Goal: Transaction & Acquisition: Book appointment/travel/reservation

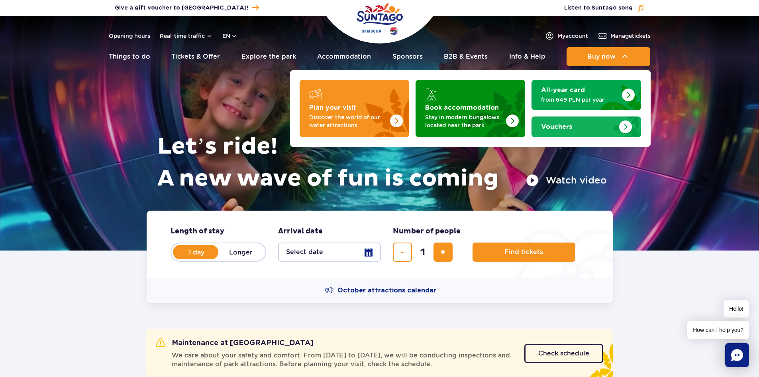
click at [598, 125] on div "Vouchers" at bounding box center [586, 127] width 90 height 8
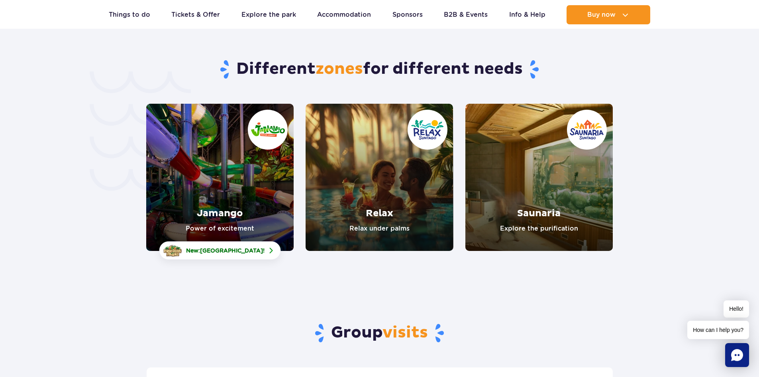
scroll to position [1674, 0]
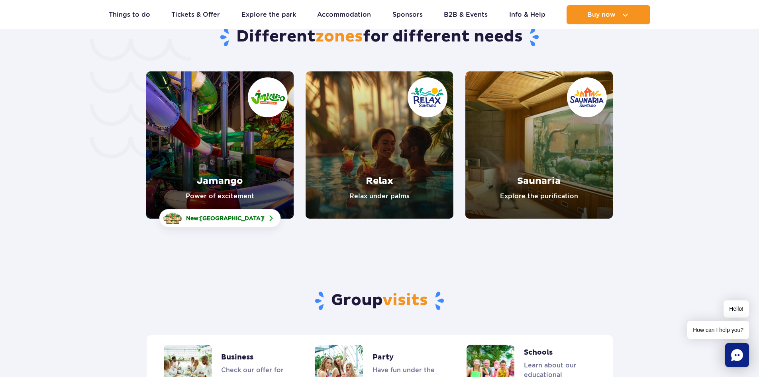
click at [246, 151] on link "Jamango" at bounding box center [220, 144] width 148 height 147
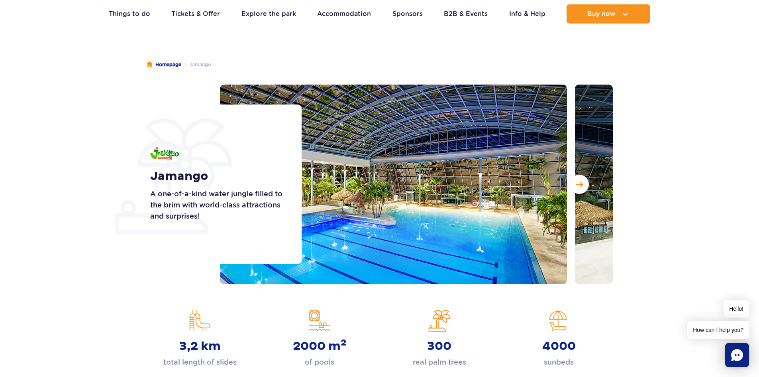
scroll to position [40, 0]
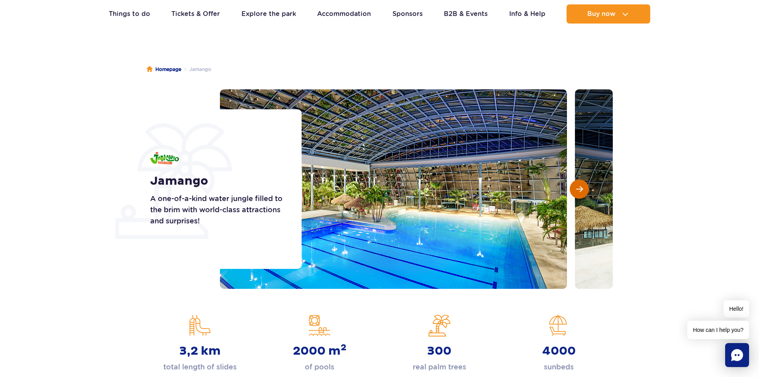
click at [583, 188] on span "Next slide" at bounding box center [579, 188] width 7 height 7
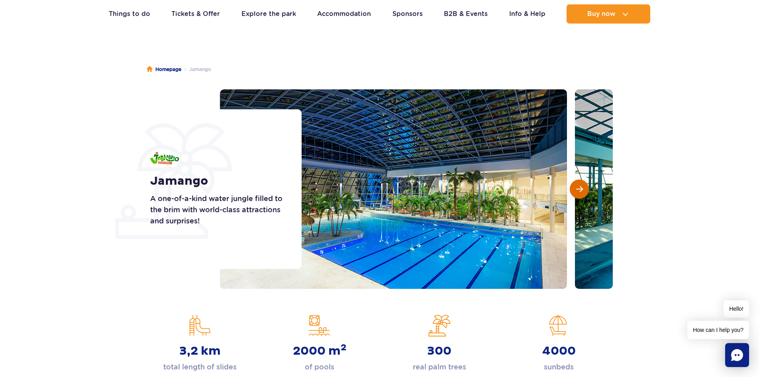
click at [583, 188] on span "Next slide" at bounding box center [579, 188] width 7 height 7
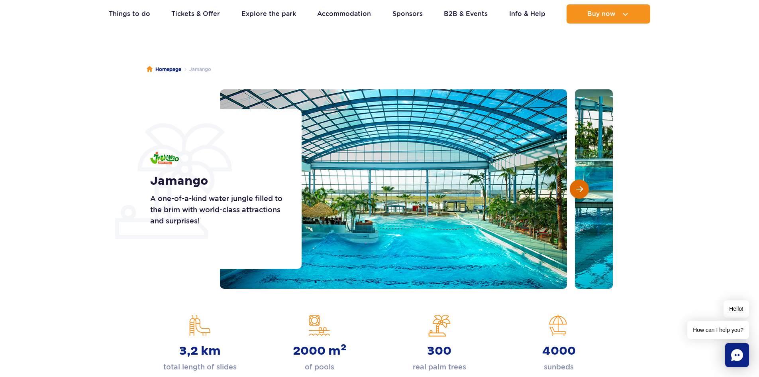
click at [583, 188] on span "Next slide" at bounding box center [579, 188] width 7 height 7
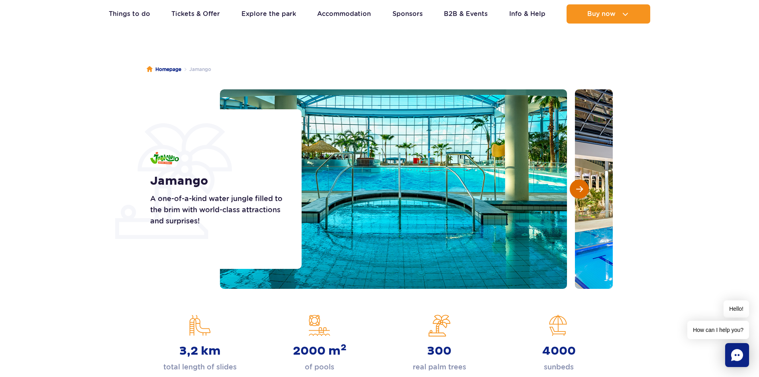
click at [583, 188] on span "Next slide" at bounding box center [579, 188] width 7 height 7
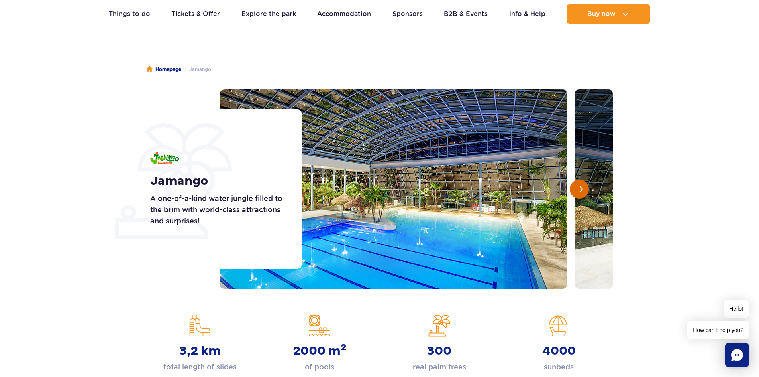
click at [583, 188] on span "Next slide" at bounding box center [579, 188] width 7 height 7
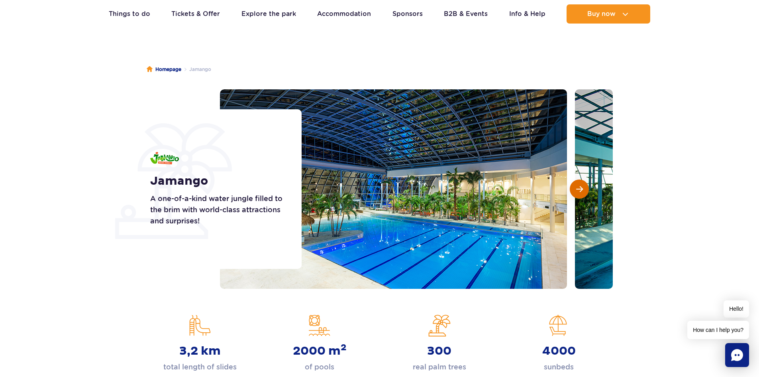
click at [583, 188] on span "Next slide" at bounding box center [579, 188] width 7 height 7
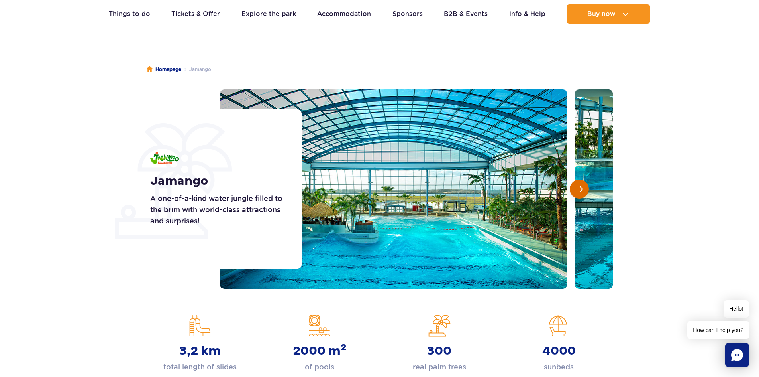
click at [583, 189] on span "Next slide" at bounding box center [579, 188] width 7 height 7
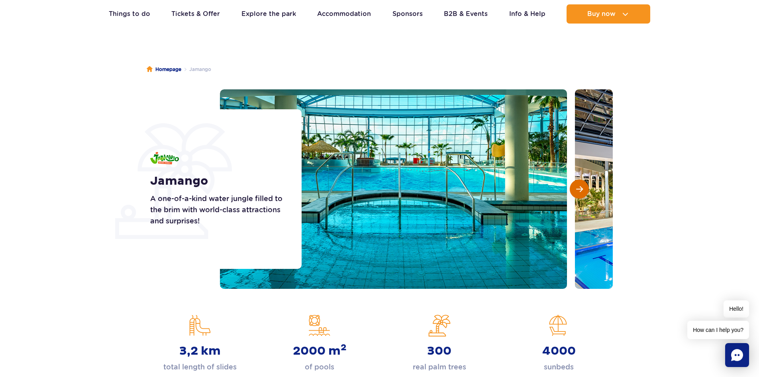
click at [583, 192] on span "Next slide" at bounding box center [579, 188] width 7 height 7
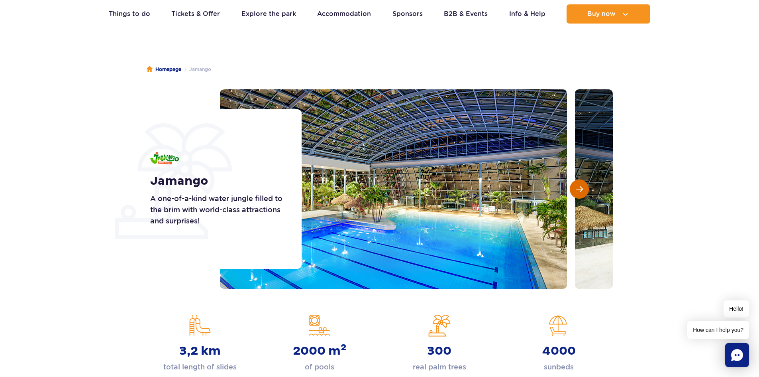
click at [583, 192] on span "Next slide" at bounding box center [579, 188] width 7 height 7
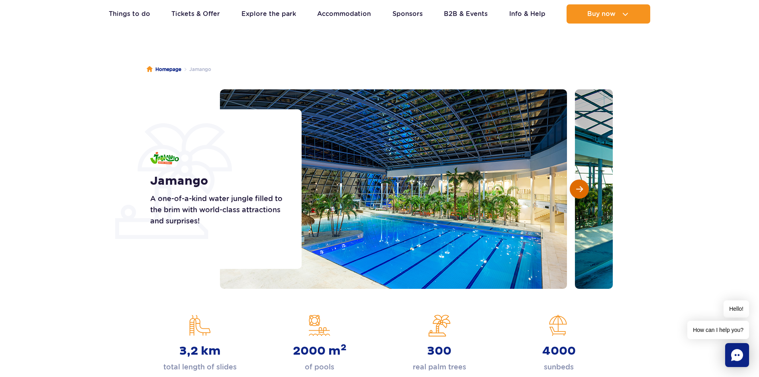
click at [583, 192] on span "Next slide" at bounding box center [579, 188] width 7 height 7
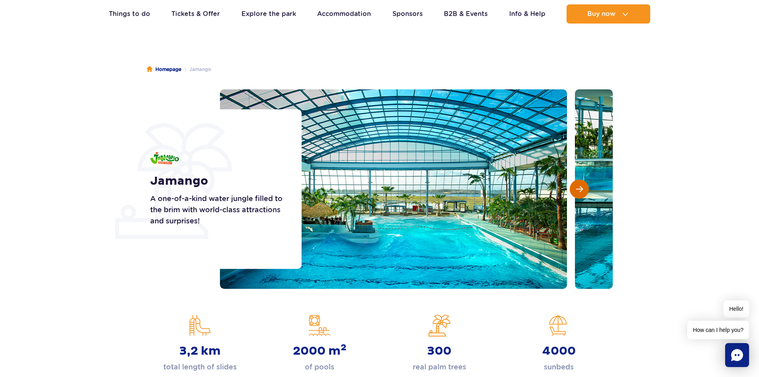
click at [583, 192] on span "Next slide" at bounding box center [579, 188] width 7 height 7
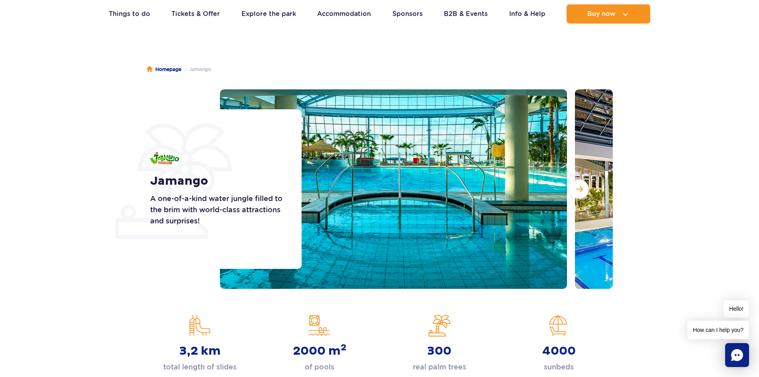
click at [653, 181] on section "Jamango A one-of-a-kind water jungle filled to the brim with world-class attrac…" at bounding box center [379, 188] width 759 height 199
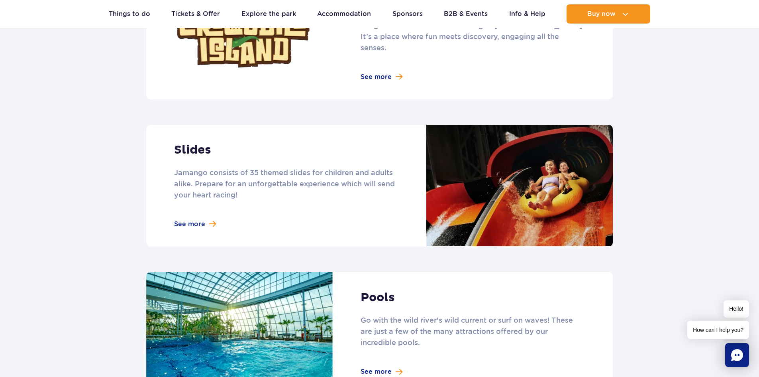
scroll to position [598, 0]
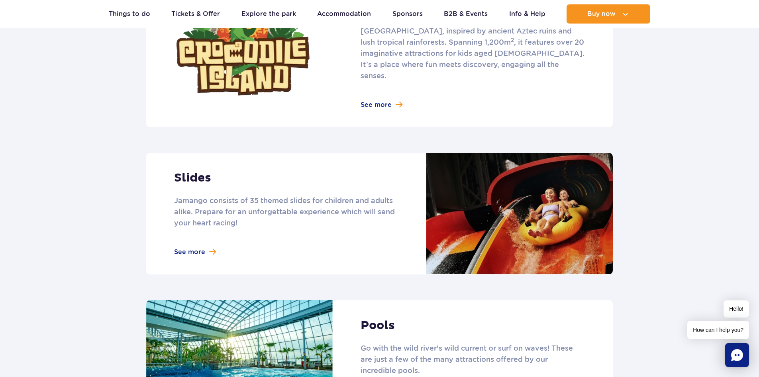
click at [199, 240] on link at bounding box center [379, 214] width 467 height 122
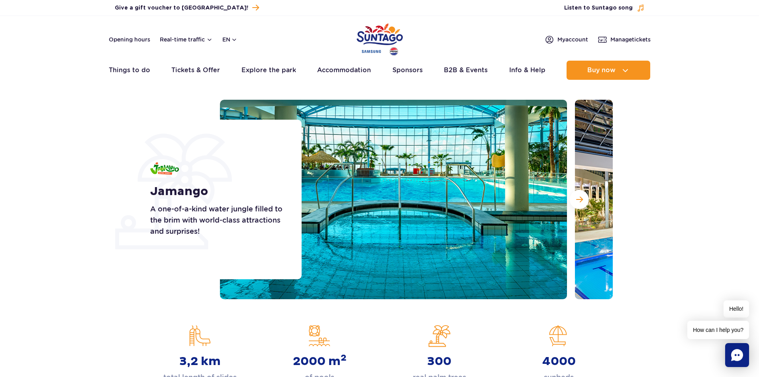
scroll to position [0, 0]
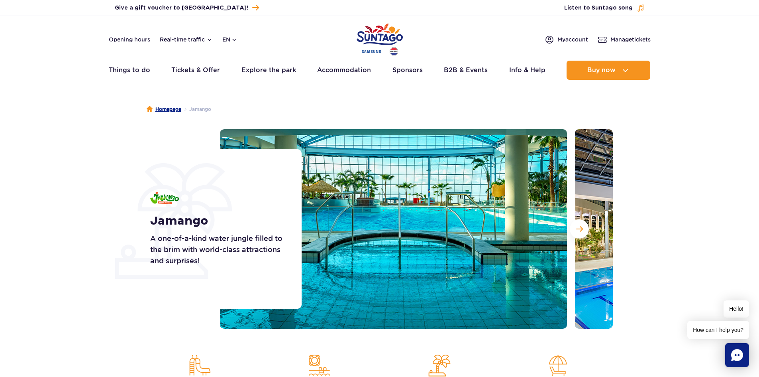
drag, startPoint x: 201, startPoint y: 108, endPoint x: 171, endPoint y: 107, distance: 29.1
click at [200, 108] on li "Jamango" at bounding box center [196, 109] width 30 height 8
click at [171, 106] on link "Homepage" at bounding box center [164, 109] width 35 height 8
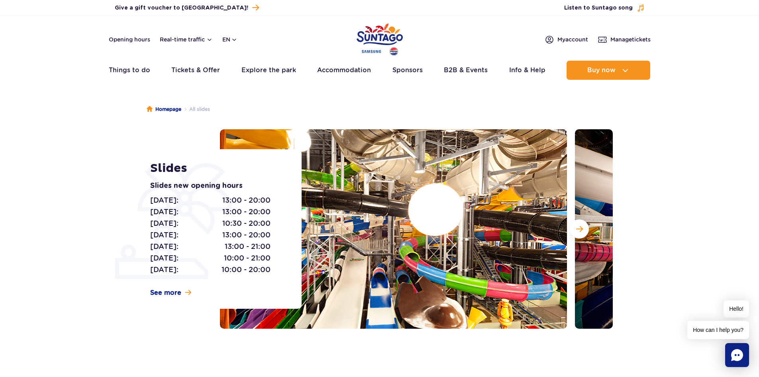
click at [598, 207] on img at bounding box center [748, 228] width 347 height 199
click at [581, 229] on span "Next slide" at bounding box center [579, 228] width 7 height 7
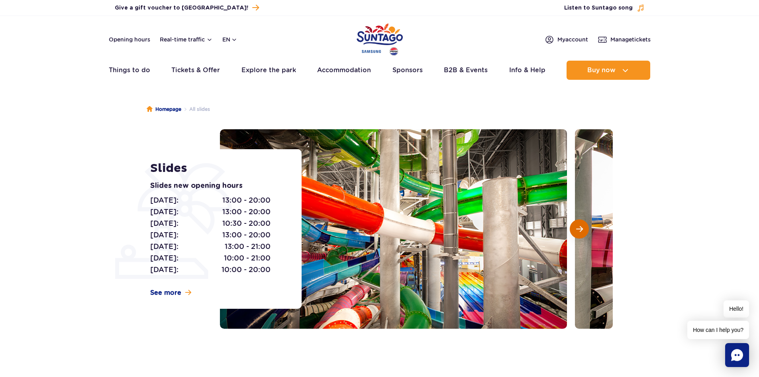
click at [580, 228] on span "Next slide" at bounding box center [579, 228] width 7 height 7
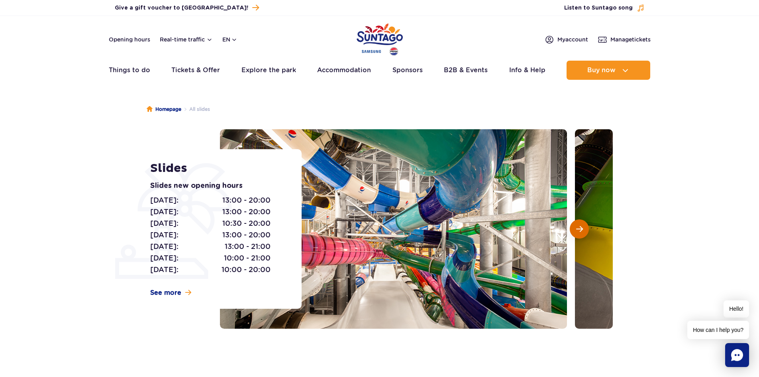
click at [580, 228] on span "Next slide" at bounding box center [579, 228] width 7 height 7
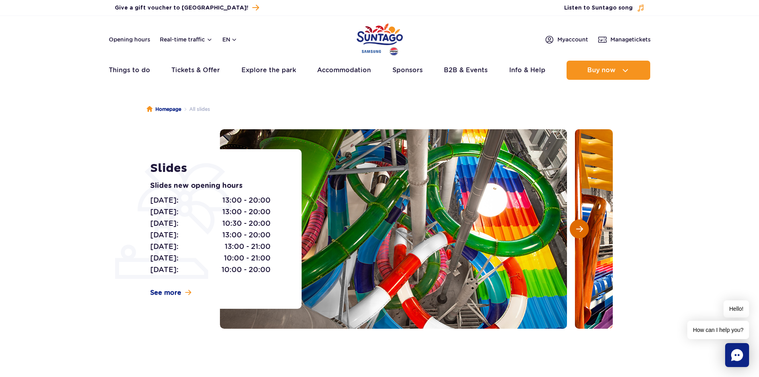
click at [580, 228] on span "Next slide" at bounding box center [579, 228] width 7 height 7
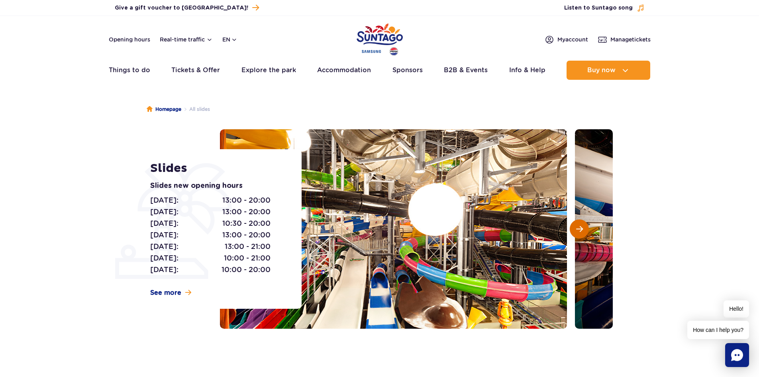
click at [580, 228] on span "Next slide" at bounding box center [579, 228] width 7 height 7
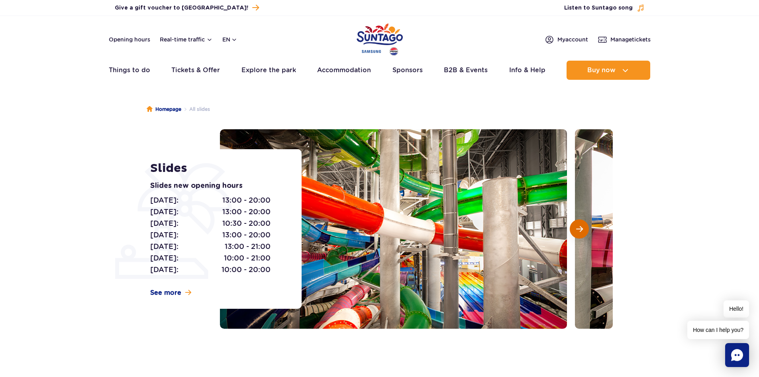
click at [580, 228] on span "Next slide" at bounding box center [579, 228] width 7 height 7
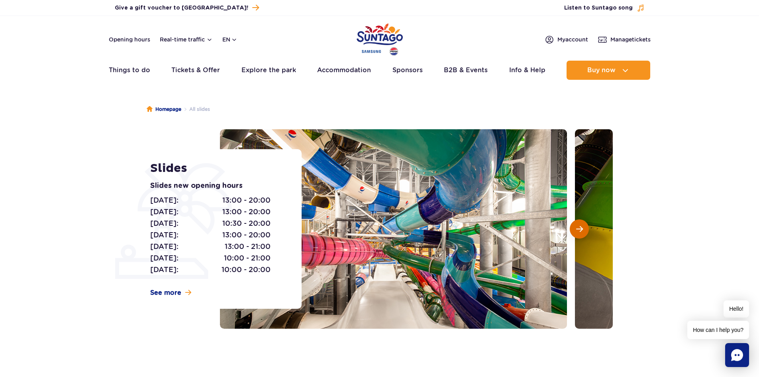
click at [580, 228] on span "Next slide" at bounding box center [579, 228] width 7 height 7
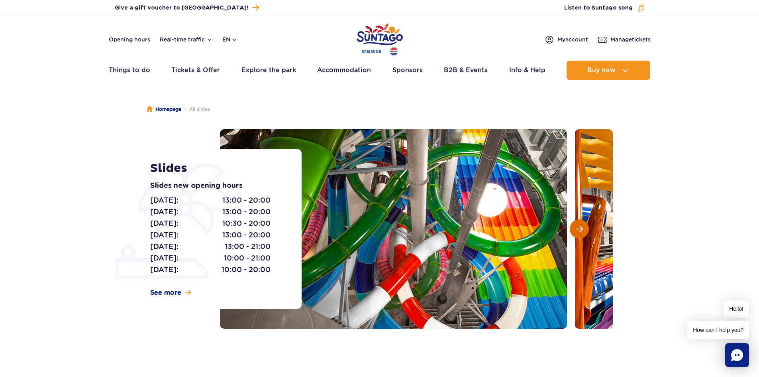
click at [580, 227] on span "Next slide" at bounding box center [579, 228] width 7 height 7
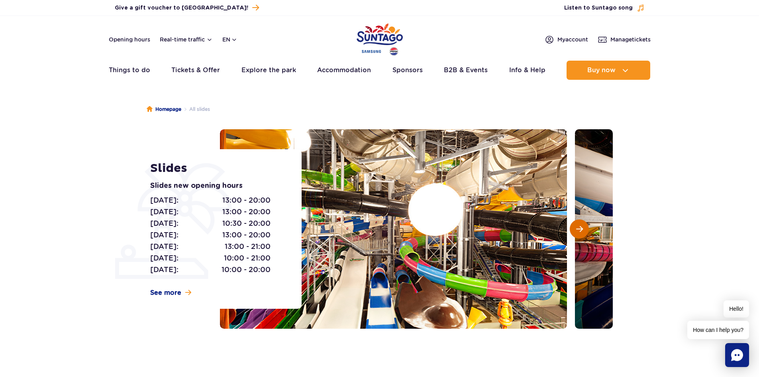
click at [580, 227] on span "Next slide" at bounding box center [579, 228] width 7 height 7
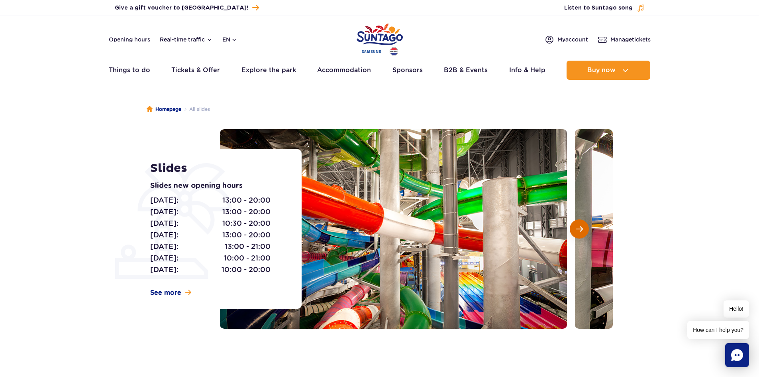
click at [580, 227] on span "Next slide" at bounding box center [579, 228] width 7 height 7
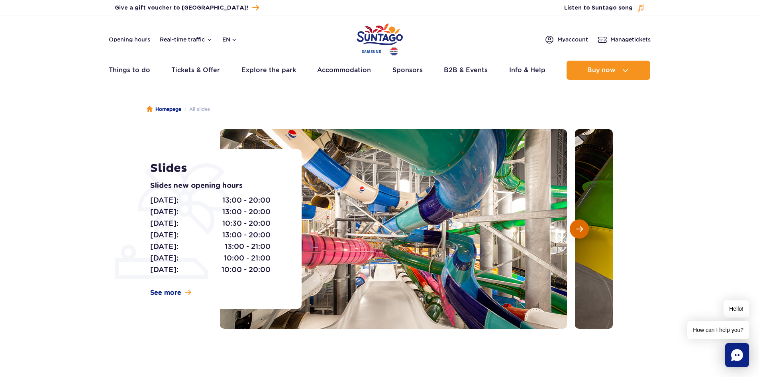
click at [581, 227] on span "Next slide" at bounding box center [579, 228] width 7 height 7
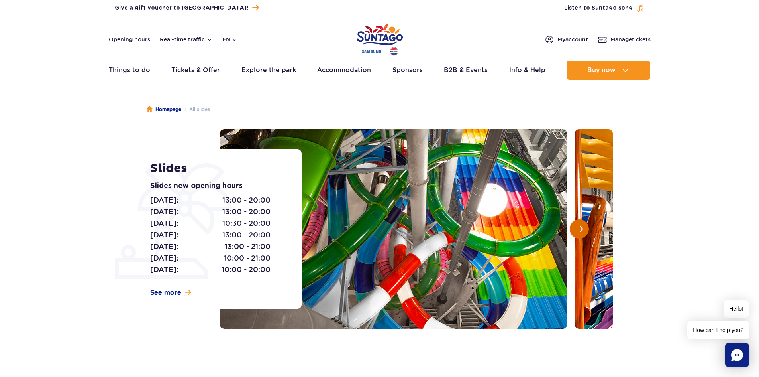
click at [581, 227] on span "Next slide" at bounding box center [579, 228] width 7 height 7
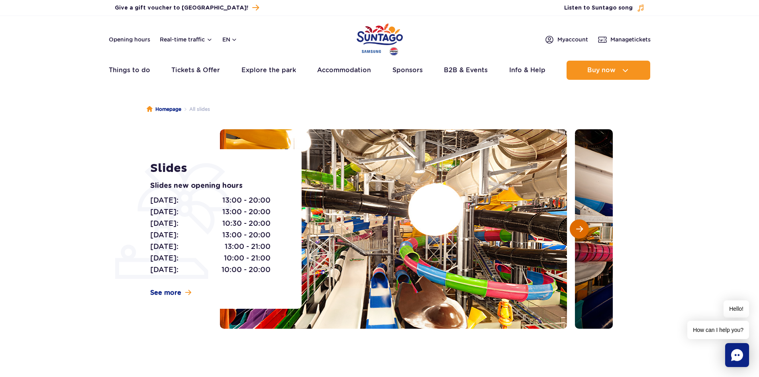
click at [581, 227] on span "Next slide" at bounding box center [579, 228] width 7 height 7
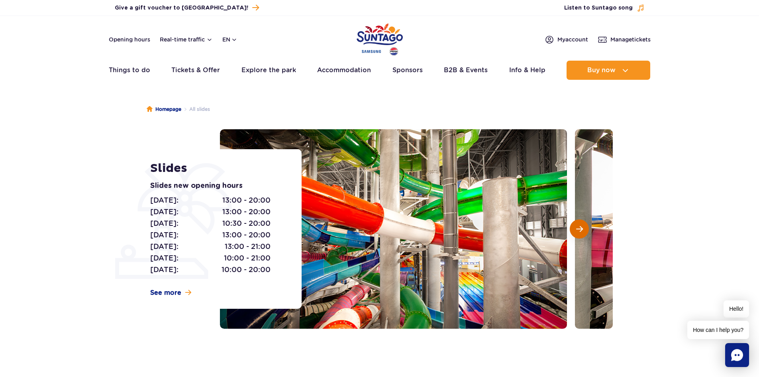
click at [581, 227] on span "Next slide" at bounding box center [579, 228] width 7 height 7
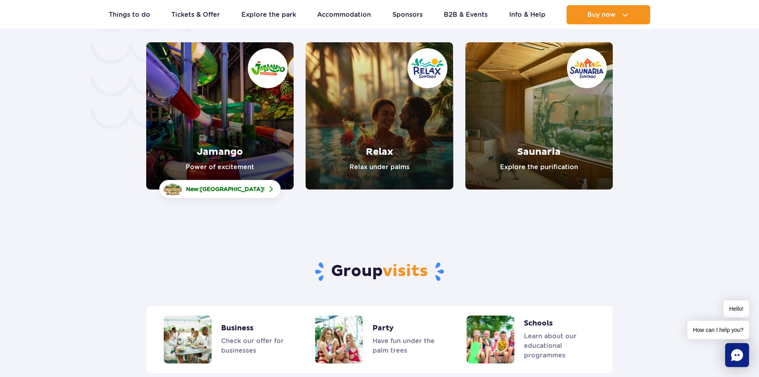
scroll to position [1595, 0]
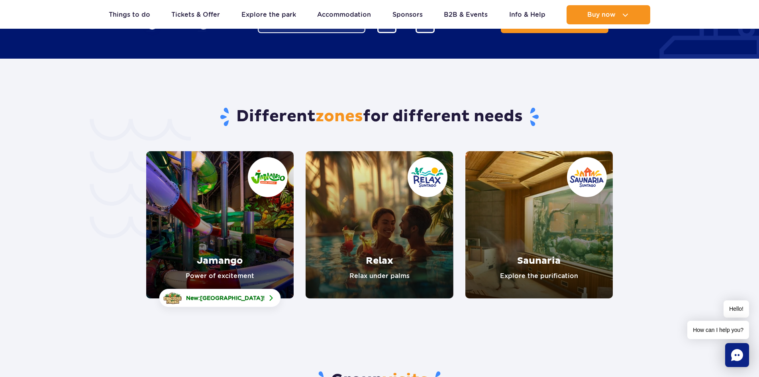
click at [421, 162] on link "Relax" at bounding box center [380, 224] width 148 height 147
click at [584, 161] on link "Saunaria" at bounding box center [540, 224] width 148 height 147
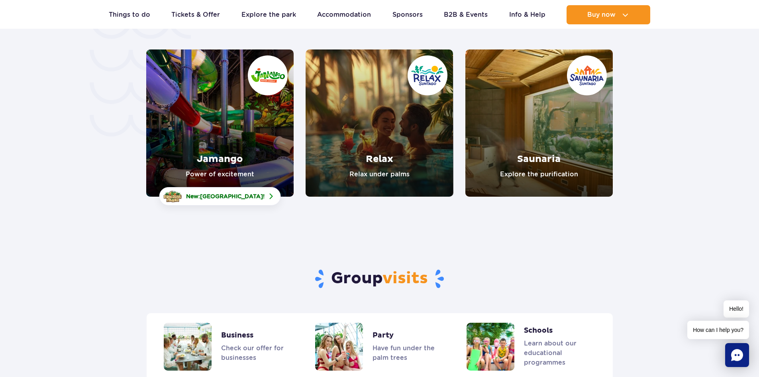
scroll to position [1754, 0]
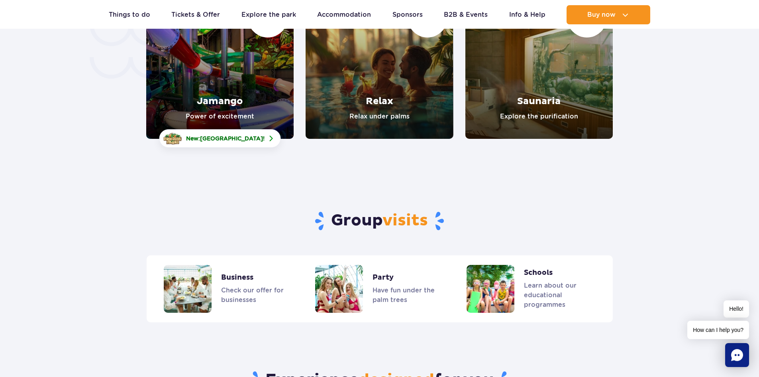
click at [233, 85] on link "Jamango" at bounding box center [220, 65] width 148 height 147
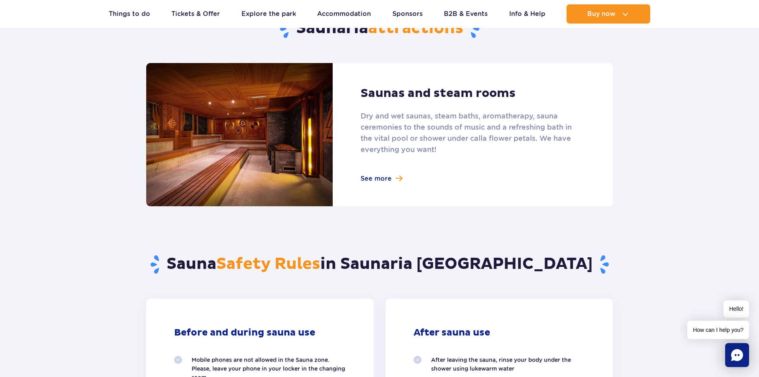
scroll to position [319, 0]
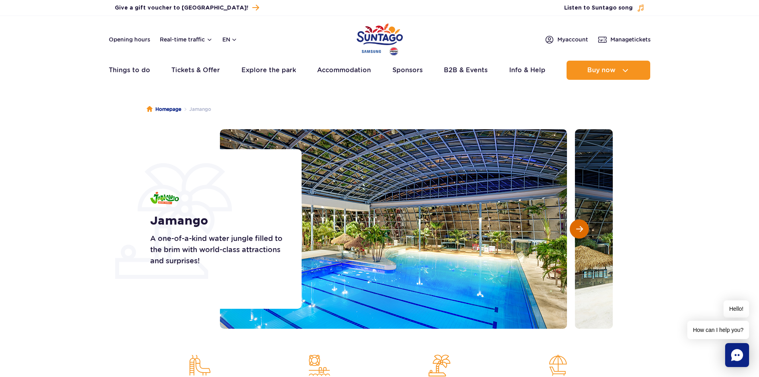
click at [576, 228] on span "Next slide" at bounding box center [579, 228] width 7 height 7
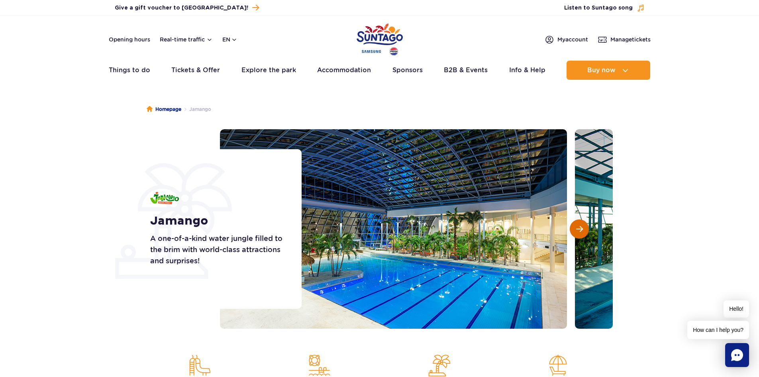
click at [576, 228] on span "Next slide" at bounding box center [579, 228] width 7 height 7
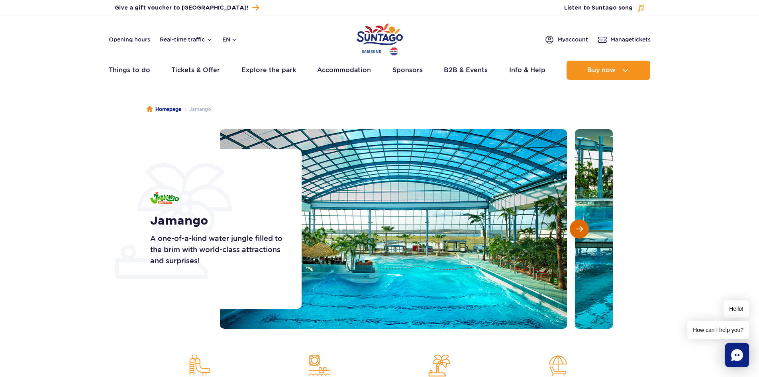
click at [576, 228] on span "Next slide" at bounding box center [579, 228] width 7 height 7
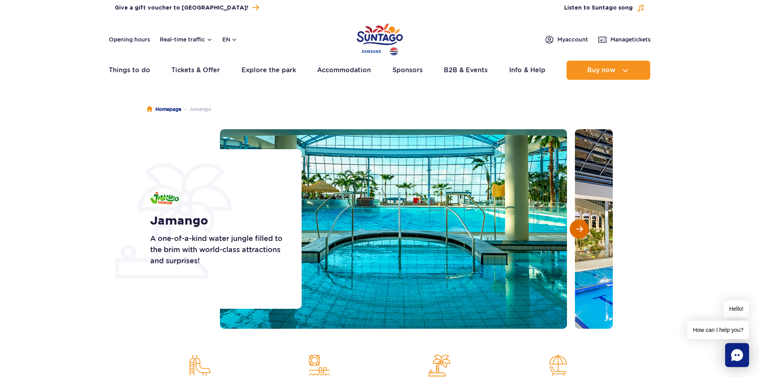
click at [576, 228] on span "Next slide" at bounding box center [579, 228] width 7 height 7
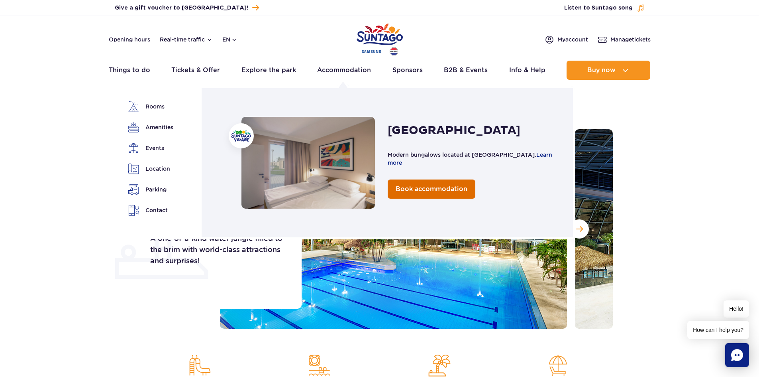
click at [446, 197] on link "Book accommodation" at bounding box center [432, 188] width 88 height 19
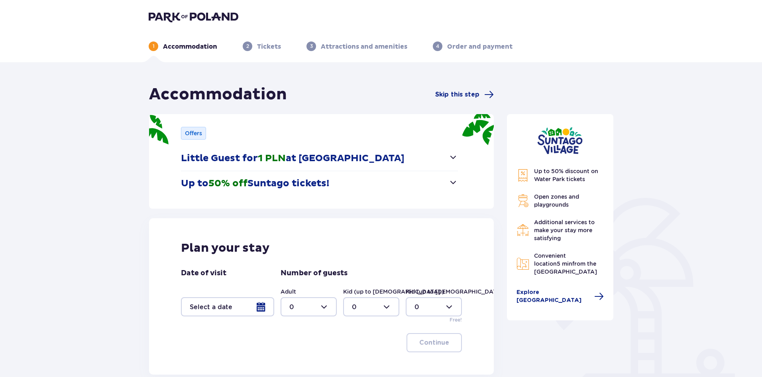
click at [322, 165] on button "Little Guest for 1 PLN at [GEOGRAPHIC_DATA]" at bounding box center [319, 158] width 277 height 25
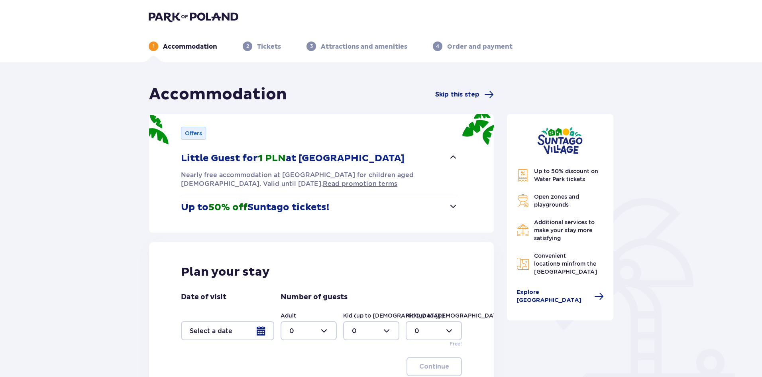
click at [301, 151] on button "Little Guest for 1 PLN at [GEOGRAPHIC_DATA]" at bounding box center [319, 158] width 277 height 25
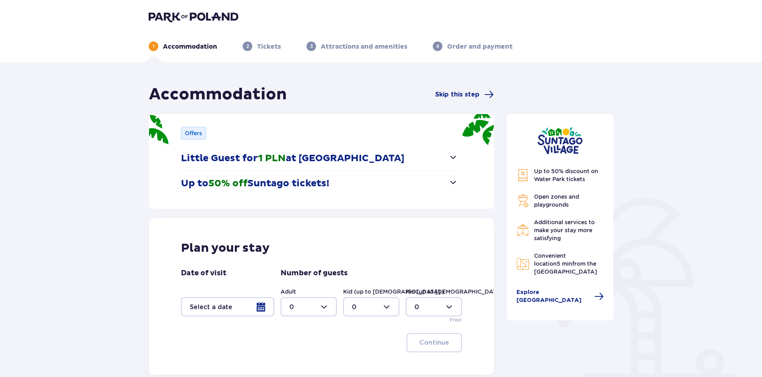
click at [292, 183] on p "Up to 50% off Suntago tickets!" at bounding box center [255, 183] width 148 height 12
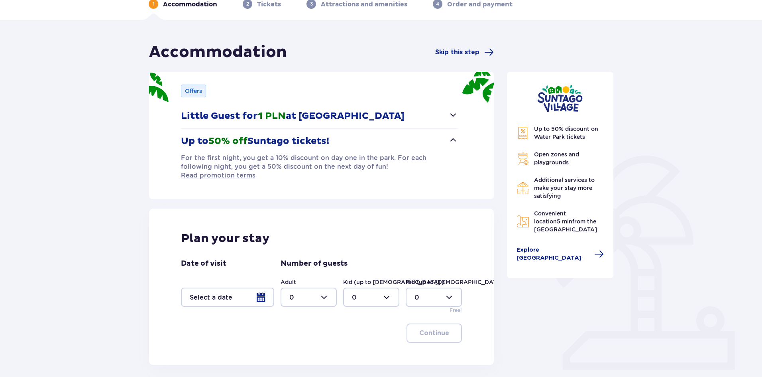
scroll to position [82, 0]
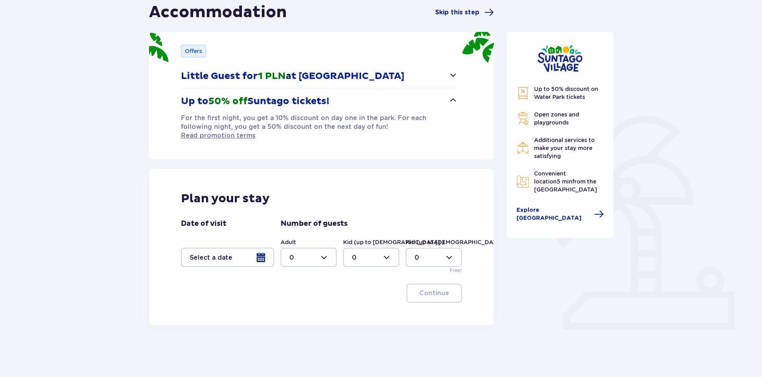
click at [260, 248] on div at bounding box center [227, 257] width 93 height 19
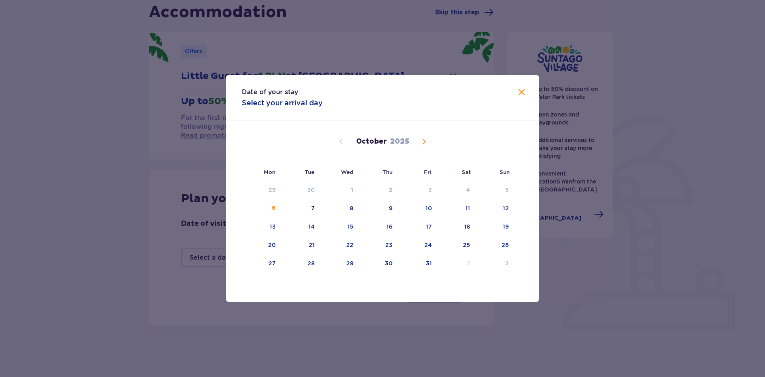
click at [419, 141] on span "Next month" at bounding box center [424, 142] width 10 height 10
click at [423, 140] on span "Next month" at bounding box center [424, 142] width 10 height 10
click at [349, 243] on div "24" at bounding box center [350, 245] width 8 height 8
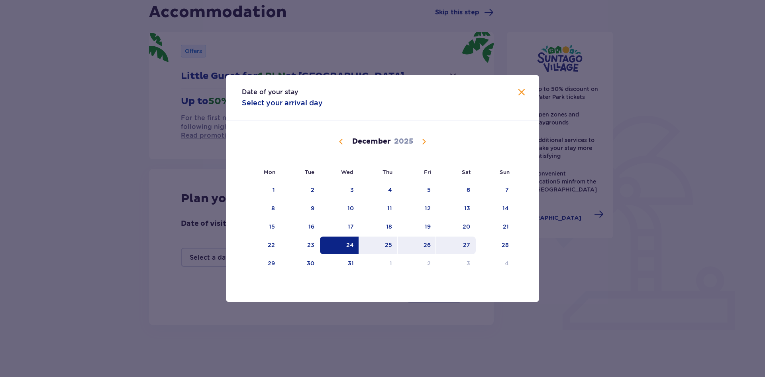
click at [462, 243] on div "27" at bounding box center [456, 245] width 39 height 18
type input "[DATE] - [DATE]"
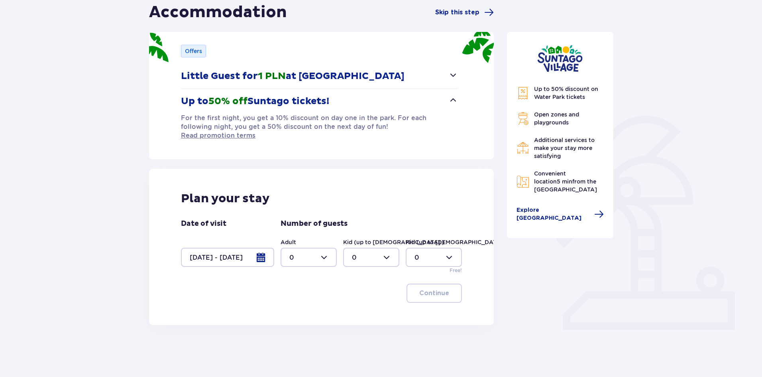
click at [329, 248] on div at bounding box center [309, 257] width 56 height 19
click at [292, 304] on p "2" at bounding box center [291, 306] width 4 height 9
type input "2"
click at [369, 250] on div at bounding box center [371, 257] width 56 height 19
click at [357, 304] on div "2" at bounding box center [371, 306] width 39 height 9
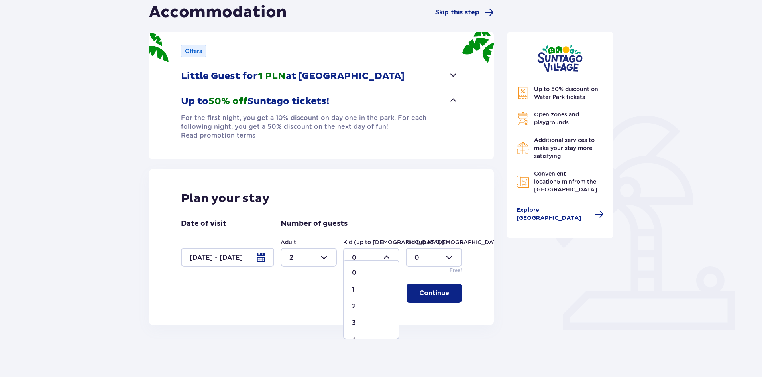
type input "2"
click at [435, 289] on p "Continue" at bounding box center [434, 293] width 30 height 9
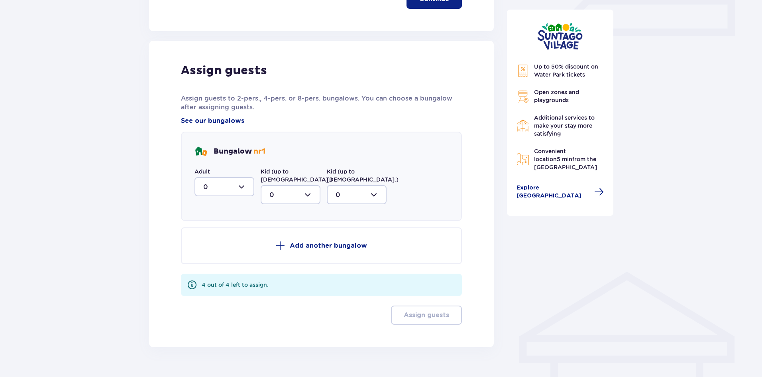
scroll to position [377, 0]
click at [233, 177] on div at bounding box center [225, 185] width 60 height 19
click at [210, 239] on div "2" at bounding box center [224, 243] width 42 height 9
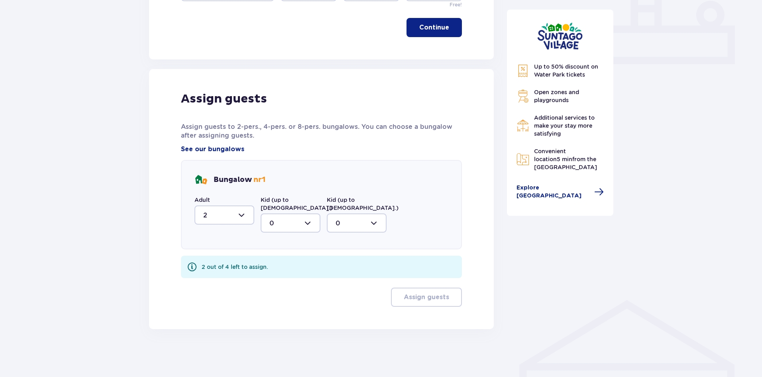
type input "2"
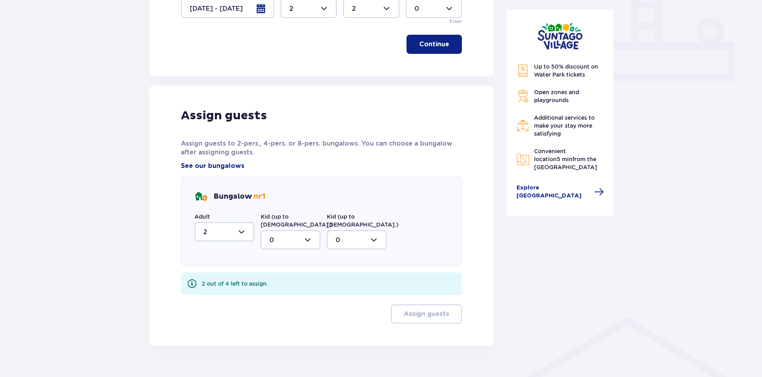
click at [285, 230] on div at bounding box center [291, 239] width 60 height 19
click at [275, 293] on div "2" at bounding box center [290, 297] width 42 height 9
type input "2"
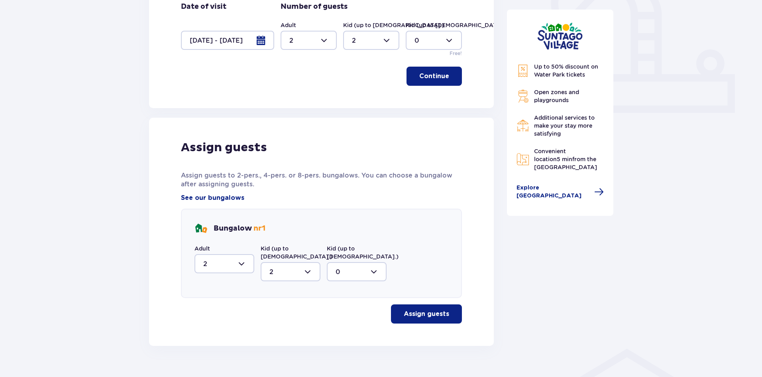
click at [421, 304] on button "Assign guests" at bounding box center [426, 313] width 71 height 19
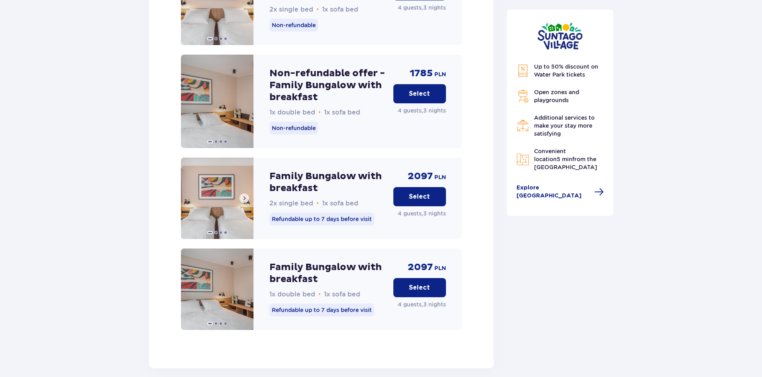
scroll to position [1139, 0]
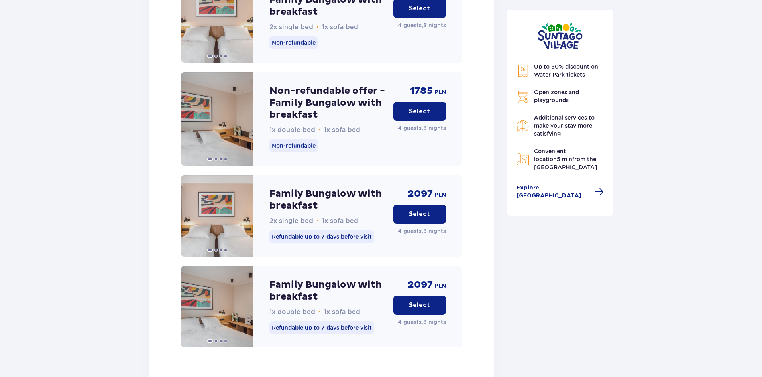
click at [422, 210] on p "Select" at bounding box center [419, 214] width 21 height 9
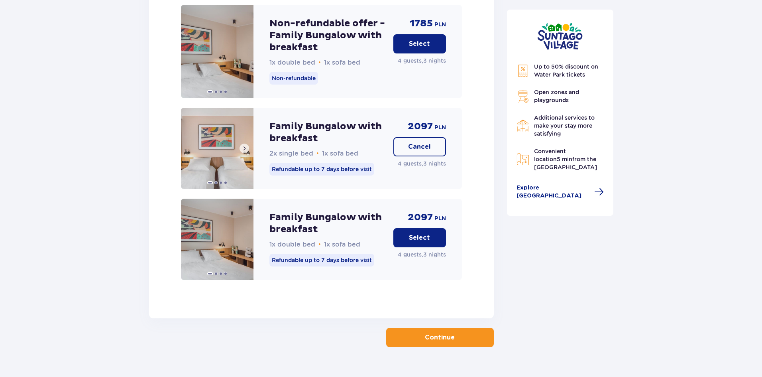
scroll to position [1208, 0]
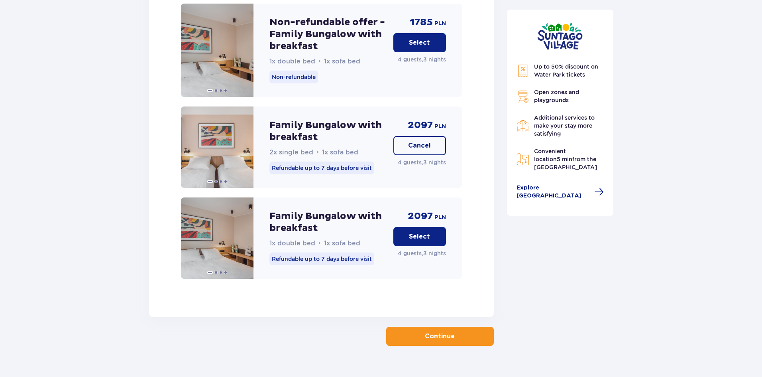
drag, startPoint x: 455, startPoint y: 326, endPoint x: 299, endPoint y: 103, distance: 272.4
click at [299, 106] on div "Family Bungalow with breakfast 2x single bed • 1x sofa bed Refundable up to 7 d…" at bounding box center [328, 146] width 118 height 81
drag, startPoint x: 299, startPoint y: 140, endPoint x: 283, endPoint y: 148, distance: 16.8
click at [299, 141] on div "Family Bungalow with breakfast 2x single bed • 1x sofa bed Refundable up to 7 d…" at bounding box center [328, 146] width 118 height 81
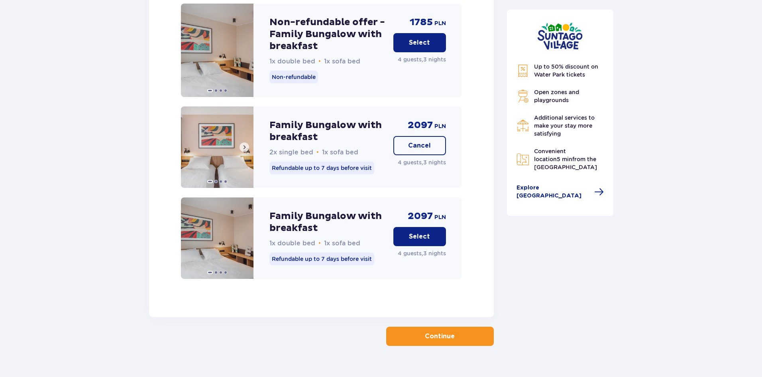
click at [239, 156] on img at bounding box center [217, 146] width 73 height 81
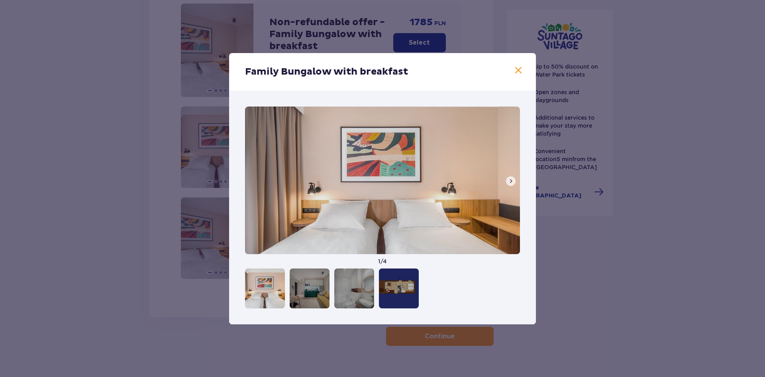
click at [507, 178] on button at bounding box center [511, 181] width 10 height 10
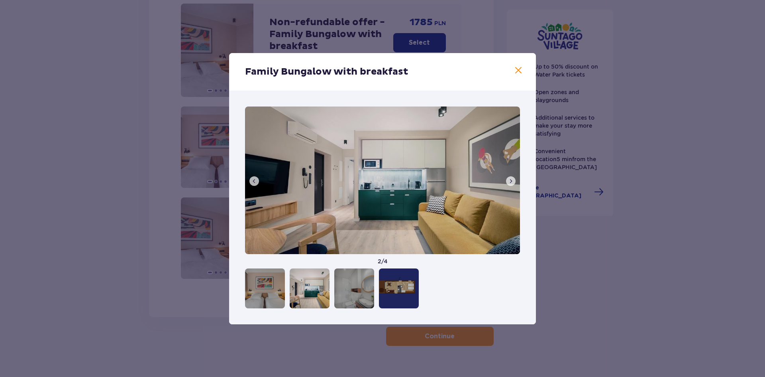
click at [507, 179] on button at bounding box center [511, 181] width 10 height 10
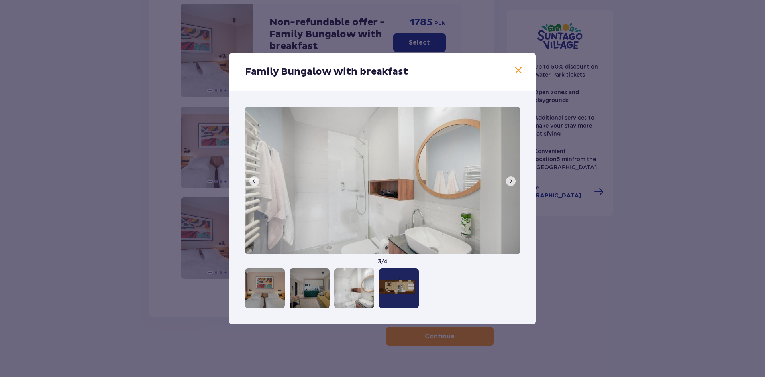
click at [507, 179] on button at bounding box center [511, 181] width 10 height 10
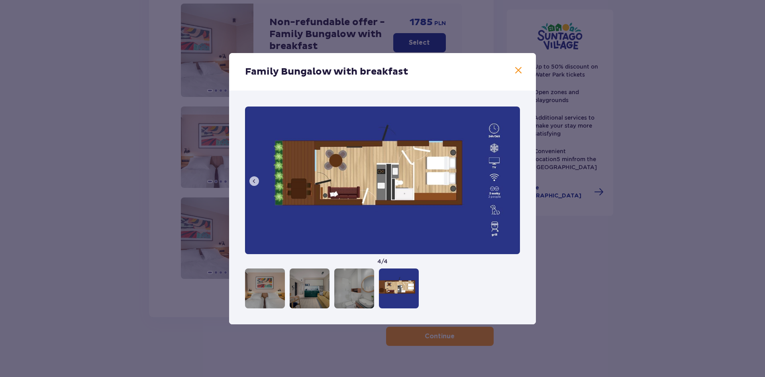
click at [507, 179] on img at bounding box center [382, 180] width 275 height 148
click at [507, 181] on img at bounding box center [382, 180] width 275 height 148
click at [519, 70] on span at bounding box center [519, 71] width 10 height 10
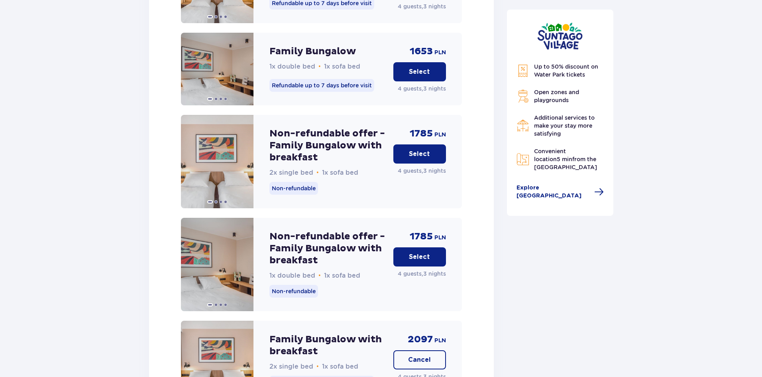
scroll to position [969, 0]
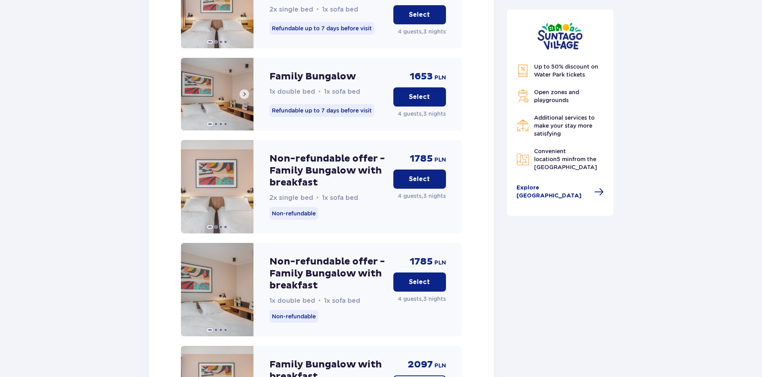
click at [280, 95] on div "Family Bungalow 1x double bed • 1x sofa bed Refundable up to 7 days before visi…" at bounding box center [321, 94] width 281 height 73
click at [224, 66] on img at bounding box center [217, 94] width 73 height 73
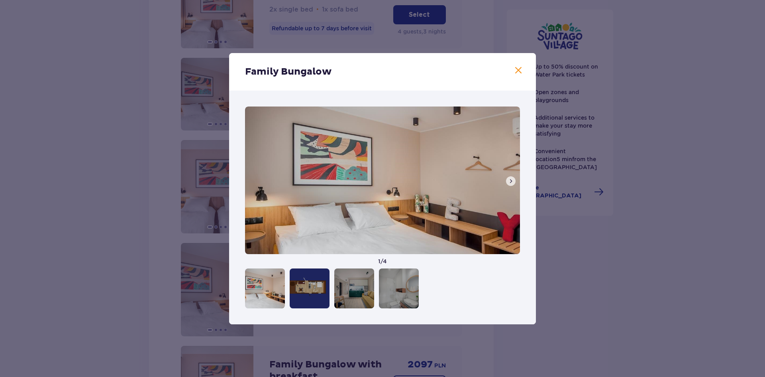
click at [509, 178] on span at bounding box center [511, 181] width 6 height 6
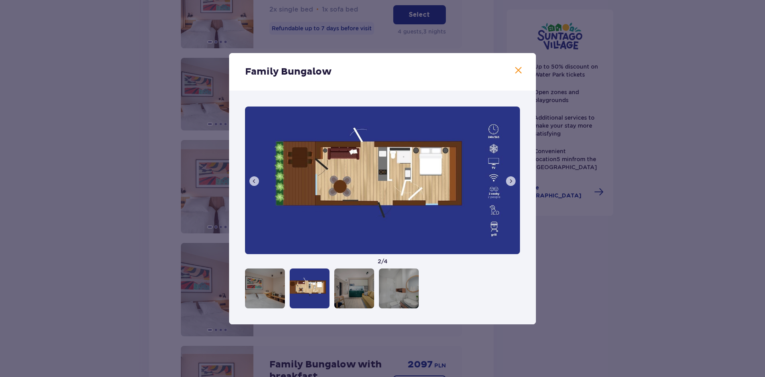
click at [509, 178] on span at bounding box center [511, 181] width 6 height 6
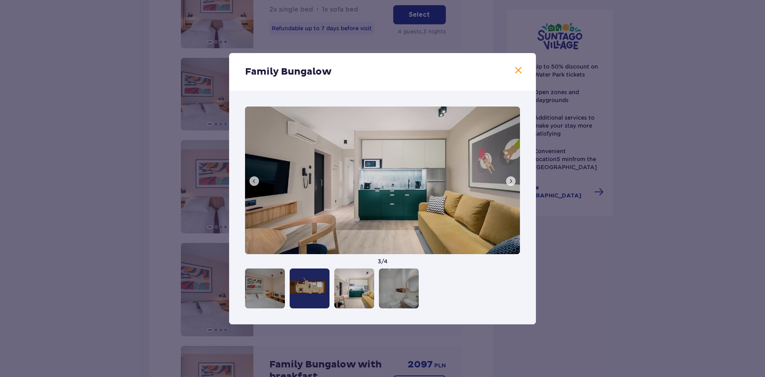
click at [509, 178] on span at bounding box center [511, 181] width 6 height 6
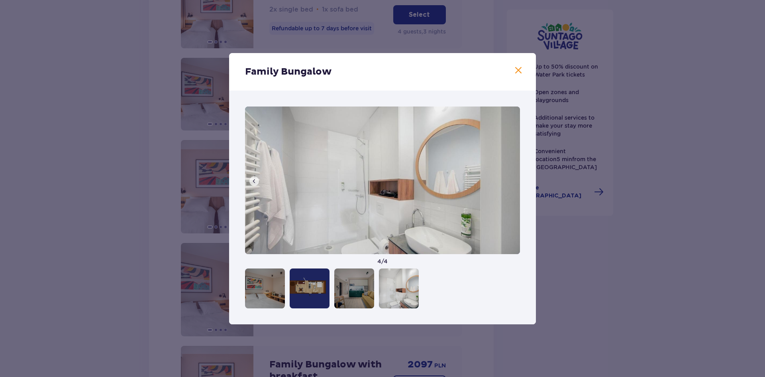
click at [509, 178] on img at bounding box center [382, 180] width 275 height 148
click at [514, 73] on span at bounding box center [519, 71] width 10 height 10
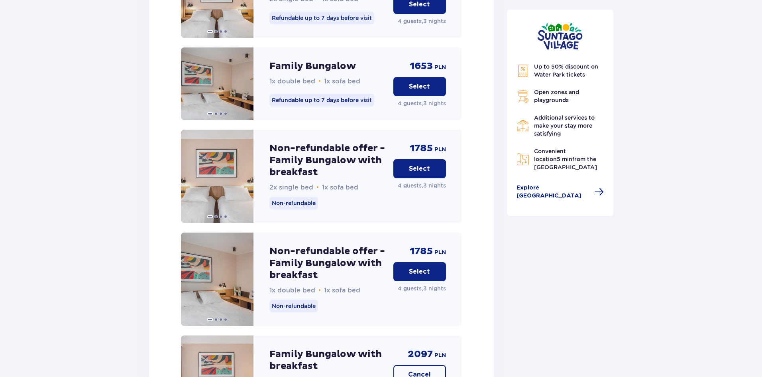
scroll to position [969, 0]
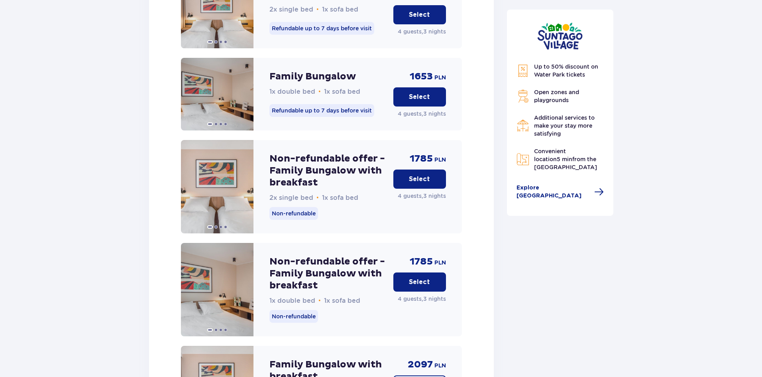
click at [424, 175] on p "Select" at bounding box center [419, 179] width 21 height 9
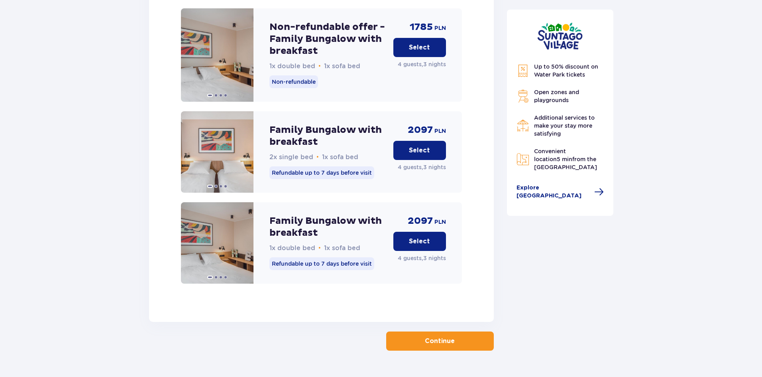
scroll to position [1208, 0]
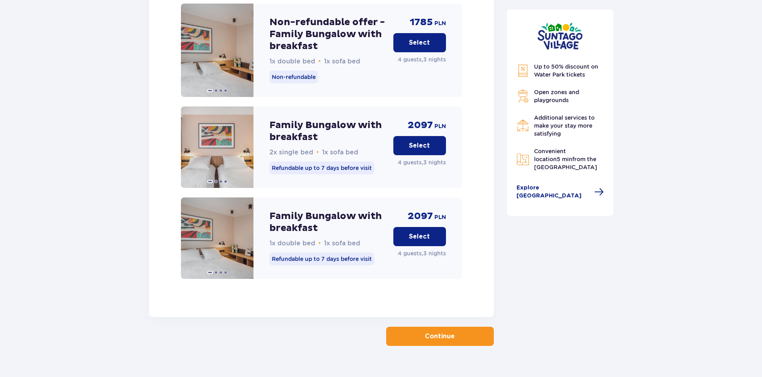
click at [425, 332] on p "Continue" at bounding box center [440, 336] width 30 height 9
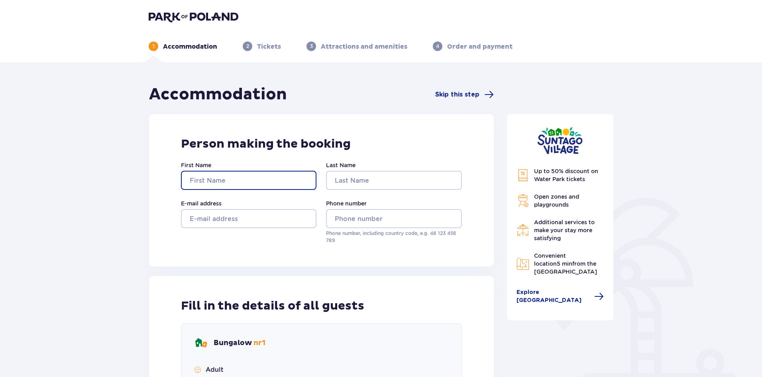
click at [199, 182] on input "First Name" at bounding box center [249, 180] width 136 height 19
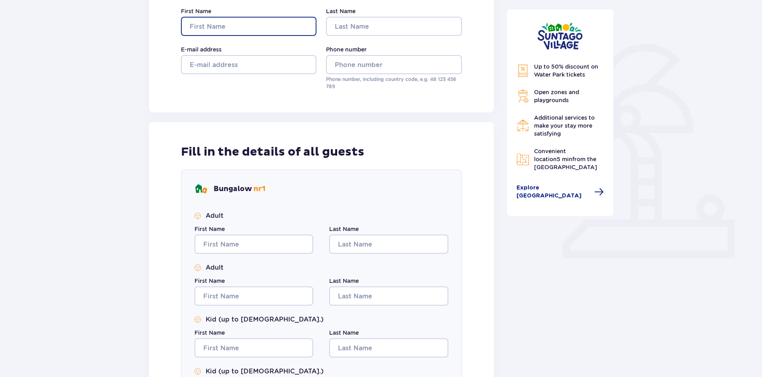
scroll to position [34, 0]
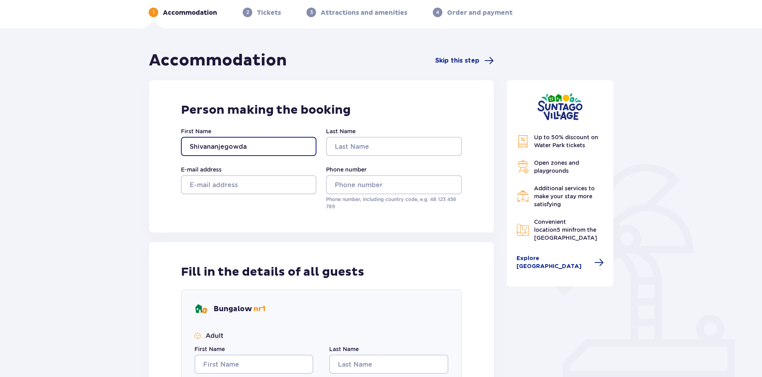
type input "Shivananjegowda"
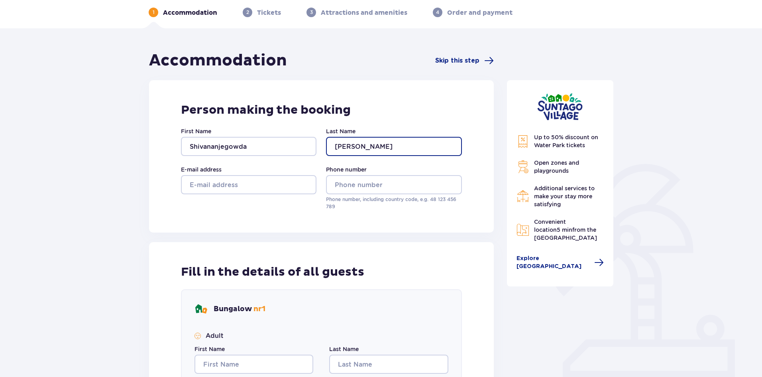
type input "[PERSON_NAME]"
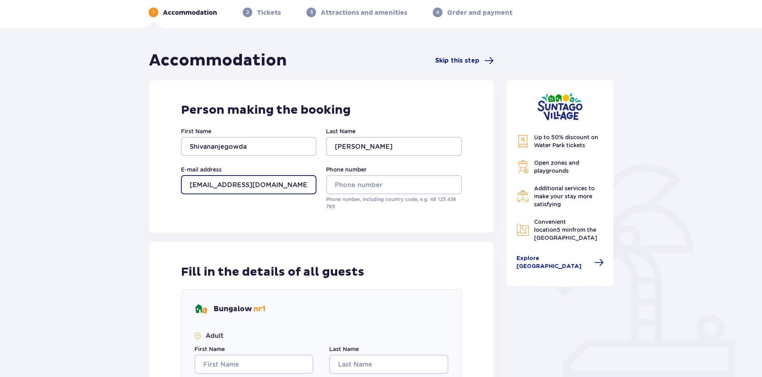
type input "[EMAIL_ADDRESS][DOMAIN_NAME]"
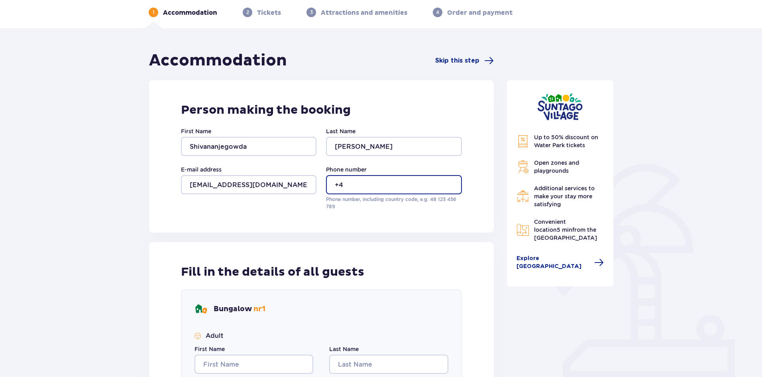
type input "+"
type input "4741682507"
click at [416, 219] on div "Person making the booking First Name Shivananjegowda Last Name [PERSON_NAME] E-…" at bounding box center [321, 156] width 345 height 152
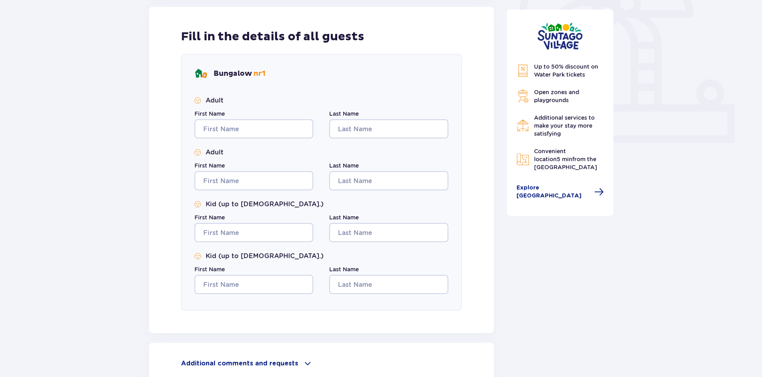
scroll to position [273, 0]
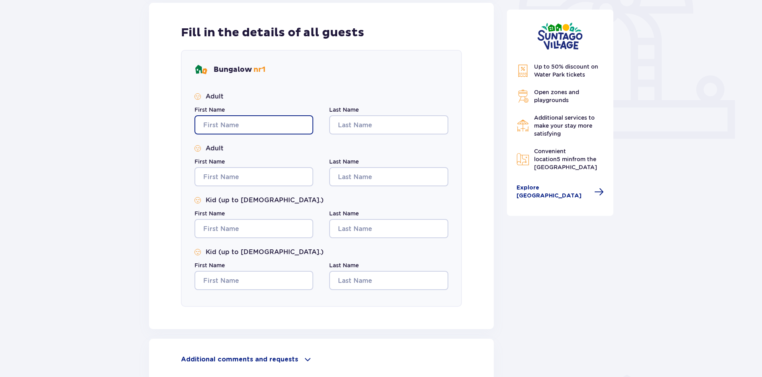
click at [242, 123] on input "First Name" at bounding box center [254, 124] width 119 height 19
type input "Shivananjegowda"
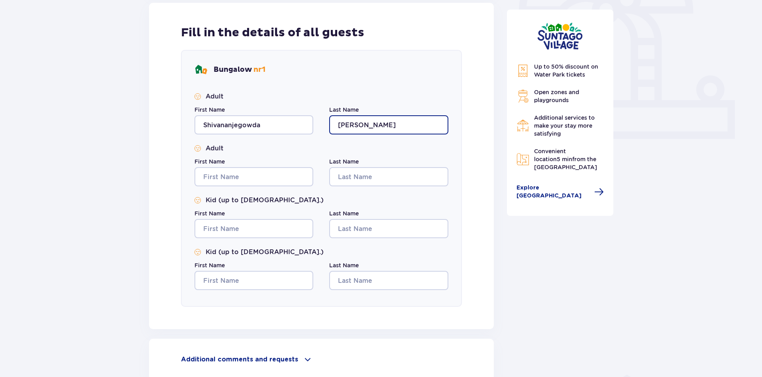
type input "[PERSON_NAME]"
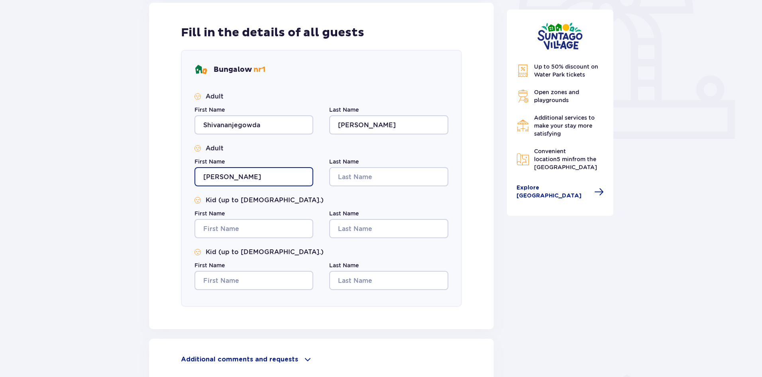
type input "[PERSON_NAME]"
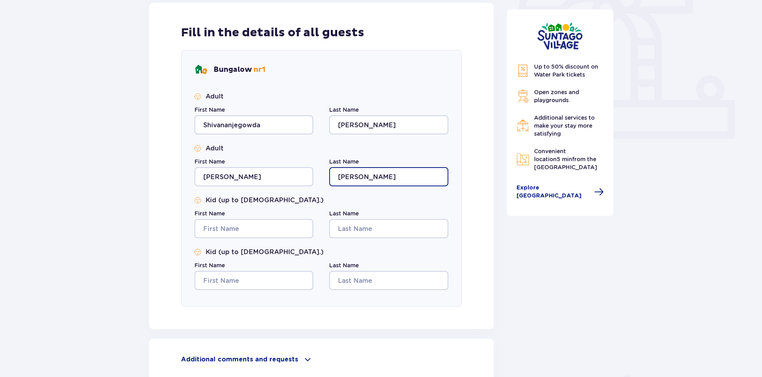
type input "[PERSON_NAME]"
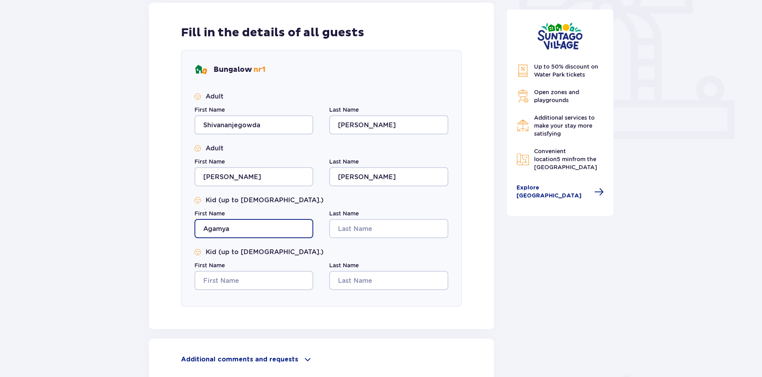
type input "Agamya"
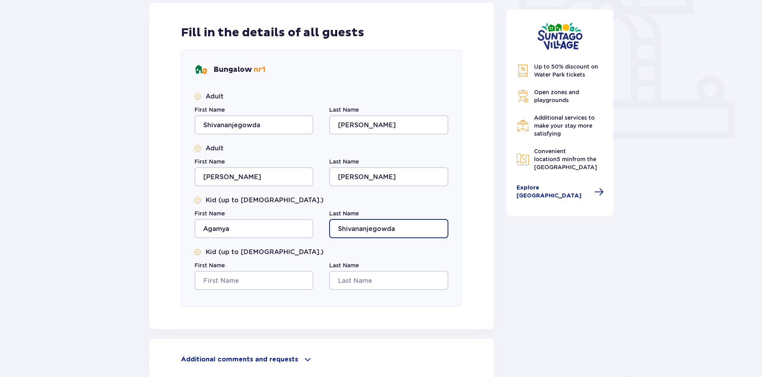
type input "Shivananjegowda"
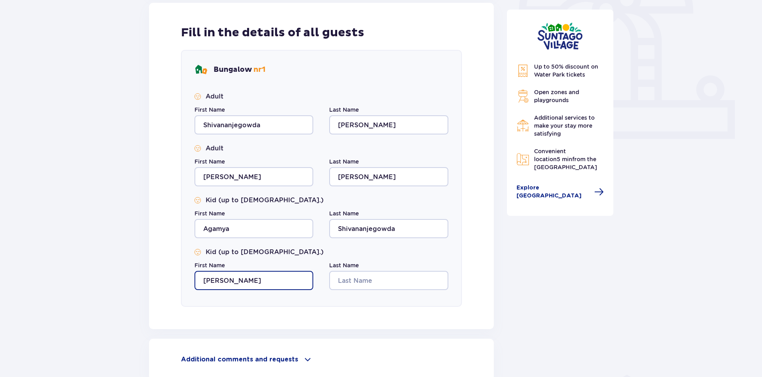
type input "[PERSON_NAME]"
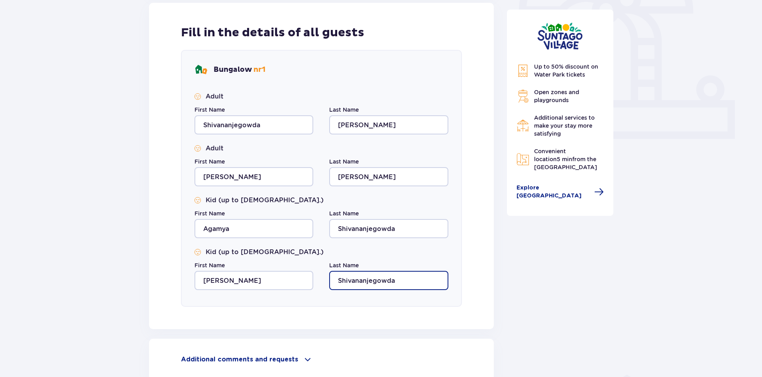
scroll to position [353, 0]
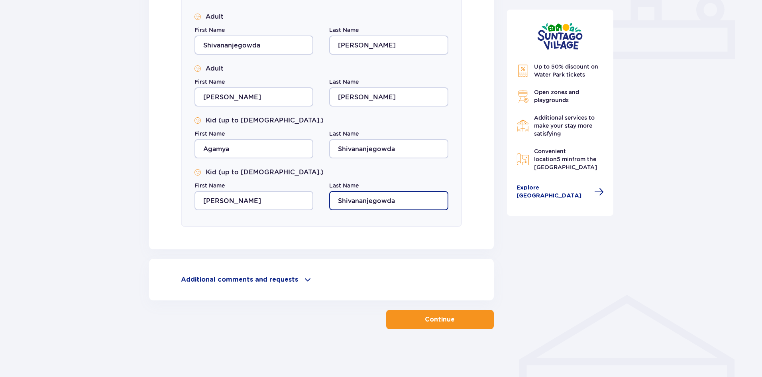
type input "Shivananjegowda"
click at [258, 285] on div "Additional comments and requests Can we help you with anything else? Let us kno…" at bounding box center [321, 279] width 345 height 41
click at [271, 278] on p "Additional comments and requests" at bounding box center [239, 279] width 117 height 9
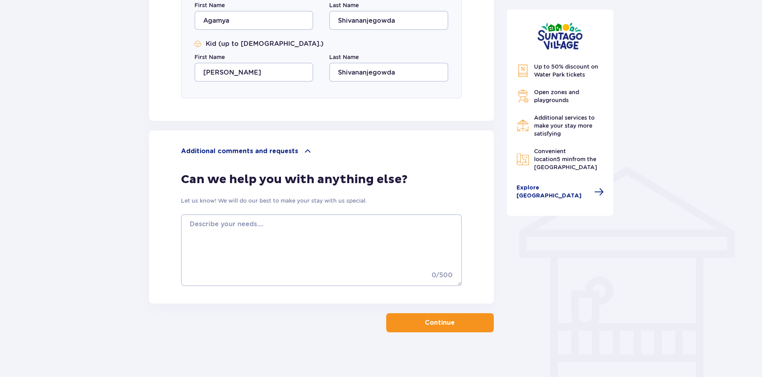
scroll to position [484, 0]
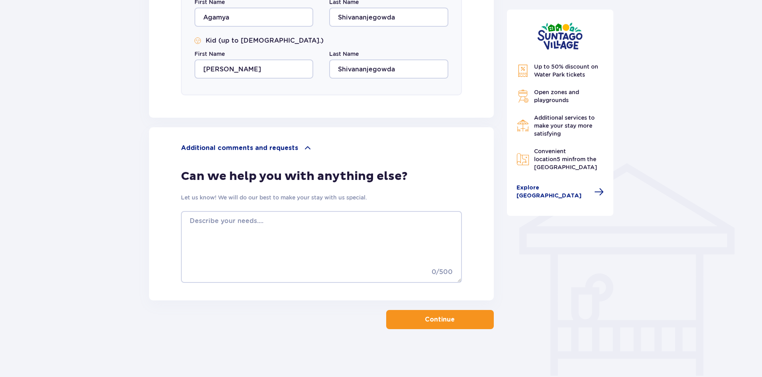
click at [471, 321] on button "Continue" at bounding box center [440, 319] width 108 height 19
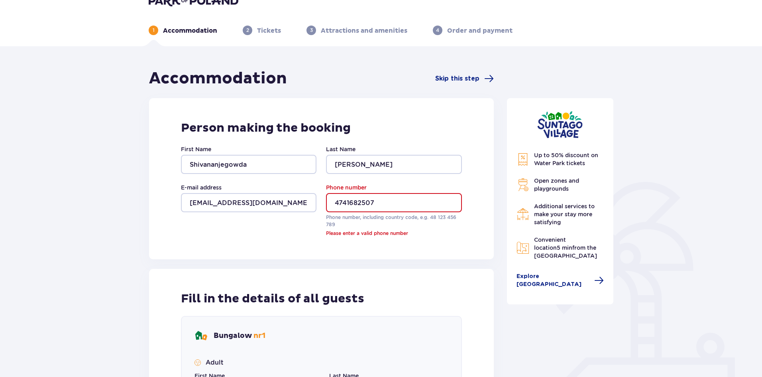
scroll to position [10, 0]
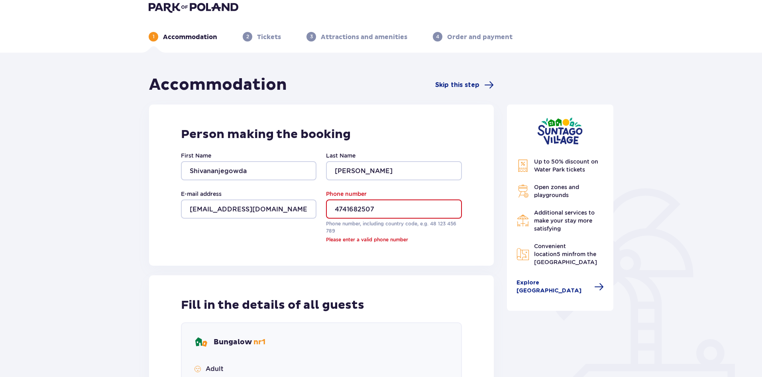
click at [336, 209] on input "4741682507" at bounding box center [394, 208] width 136 height 19
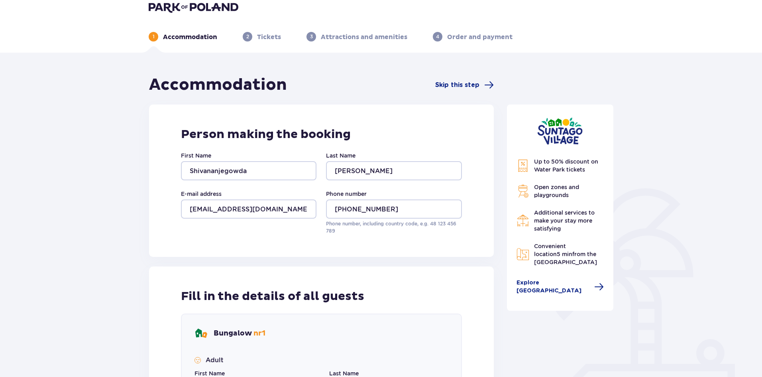
click at [388, 238] on div "Person making the booking First Name Shivananjegowda Last Name [PERSON_NAME] E-…" at bounding box center [321, 180] width 345 height 152
click at [345, 207] on input "[PHONE_NUMBER]" at bounding box center [394, 208] width 136 height 19
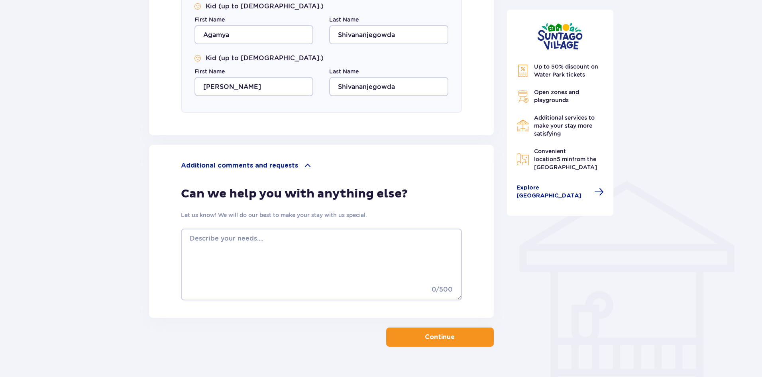
scroll to position [484, 0]
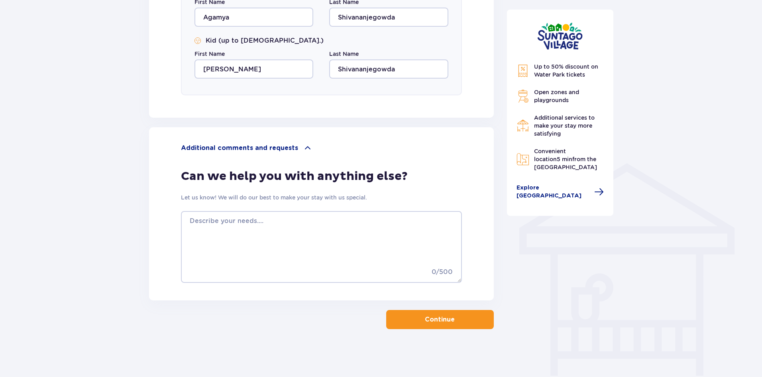
type input "[PHONE_NUMBER]"
click at [448, 323] on button "Continue" at bounding box center [440, 319] width 108 height 19
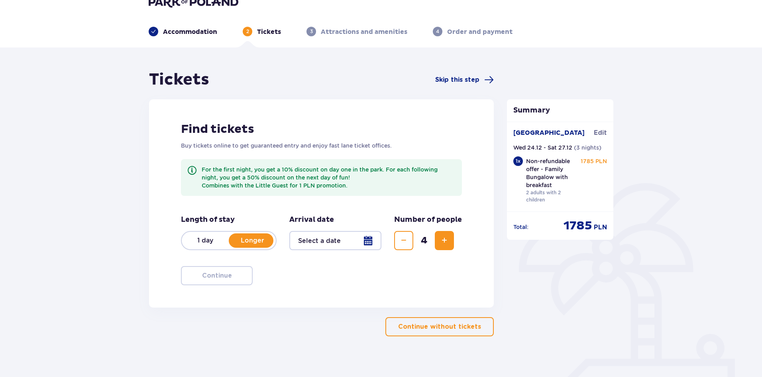
scroll to position [29, 0]
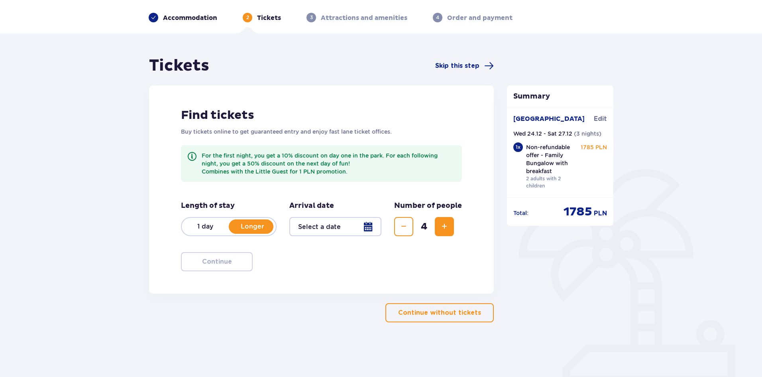
click at [371, 226] on div at bounding box center [335, 226] width 92 height 19
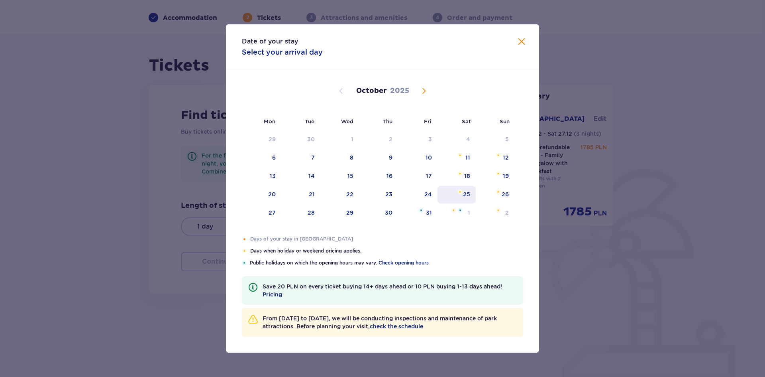
click at [468, 194] on div "25" at bounding box center [466, 194] width 7 height 8
click at [426, 87] on span "Next month" at bounding box center [424, 91] width 10 height 10
click at [423, 91] on span "Next month" at bounding box center [424, 91] width 10 height 10
click at [389, 193] on div "25" at bounding box center [388, 194] width 7 height 8
click at [388, 194] on div "25" at bounding box center [388, 194] width 7 height 8
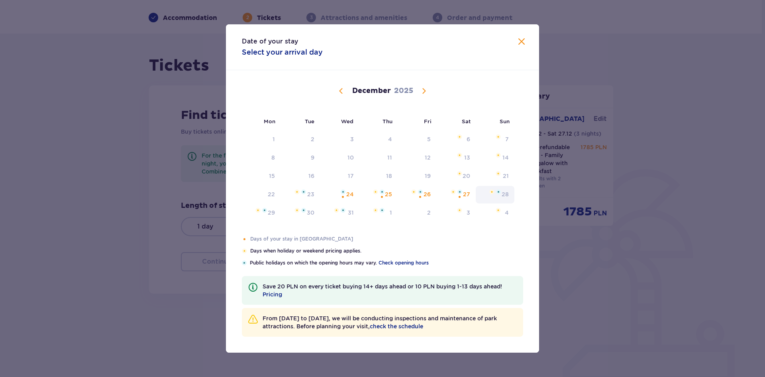
click at [478, 193] on div "28" at bounding box center [495, 195] width 39 height 18
click at [465, 190] on div "27" at bounding box center [466, 194] width 7 height 8
click at [353, 191] on div "24" at bounding box center [350, 194] width 8 height 8
click at [352, 191] on div "24" at bounding box center [350, 194] width 8 height 8
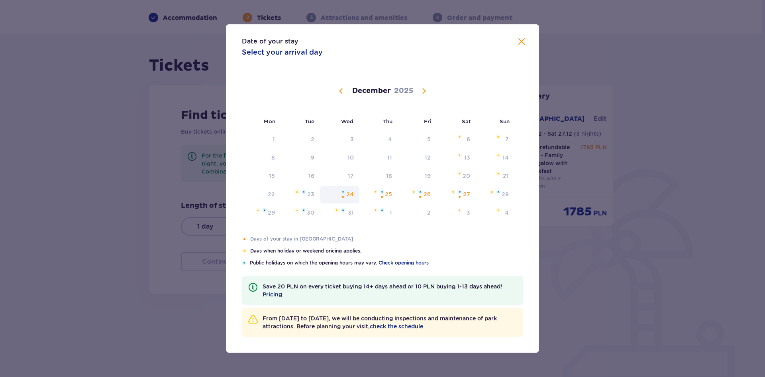
click at [352, 191] on div "24" at bounding box center [350, 194] width 8 height 8
click at [380, 197] on div "Orange dot" at bounding box center [382, 196] width 5 height 5
click at [383, 195] on div "Orange dot" at bounding box center [382, 196] width 5 height 5
click at [455, 193] on img "Date not available. Saturday, December 27, 2025" at bounding box center [453, 191] width 5 height 5
click at [367, 193] on div "25" at bounding box center [379, 195] width 39 height 18
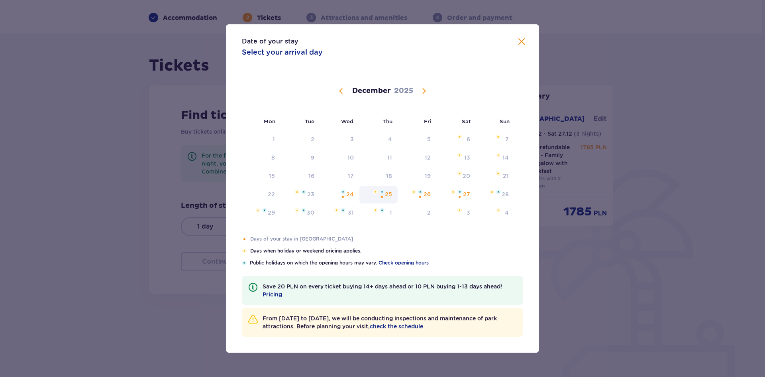
click at [367, 193] on div "25" at bounding box center [379, 195] width 39 height 18
drag, startPoint x: 348, startPoint y: 197, endPoint x: 451, endPoint y: 194, distance: 103.3
click at [451, 194] on tr "22 23 24 25 26 27 28" at bounding box center [378, 195] width 273 height 18
click at [451, 194] on div "27" at bounding box center [456, 195] width 39 height 18
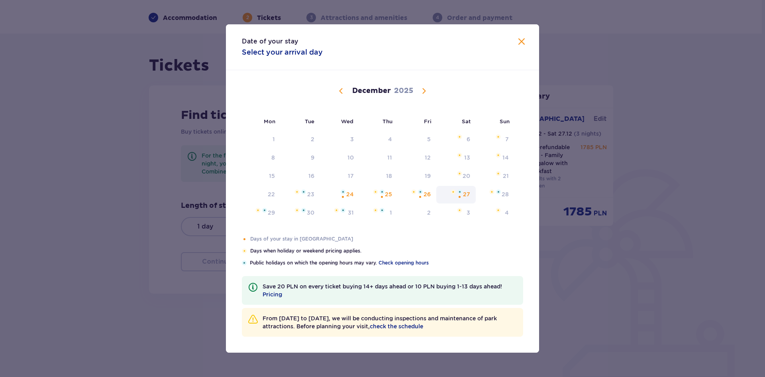
click at [451, 194] on div "27" at bounding box center [456, 195] width 39 height 18
click at [351, 195] on div "24" at bounding box center [350, 194] width 8 height 8
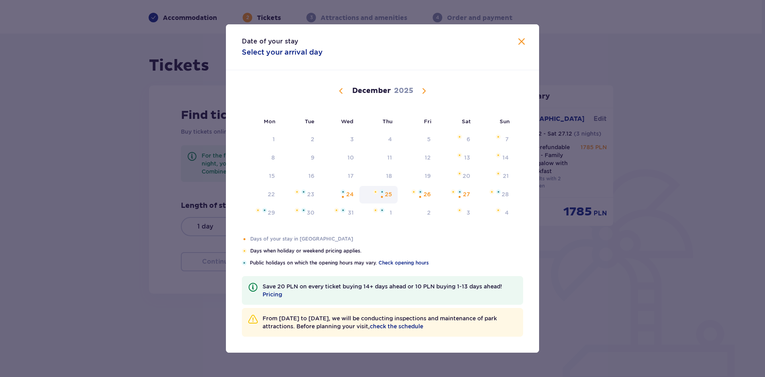
click at [387, 191] on div "25" at bounding box center [388, 194] width 7 height 8
click at [354, 192] on div "24" at bounding box center [339, 195] width 39 height 18
drag, startPoint x: 529, startPoint y: 26, endPoint x: 521, endPoint y: 37, distance: 13.3
click at [529, 26] on div "Date of your stay Select your arrival day" at bounding box center [382, 47] width 313 height 46
click at [518, 40] on span "Close" at bounding box center [522, 42] width 10 height 10
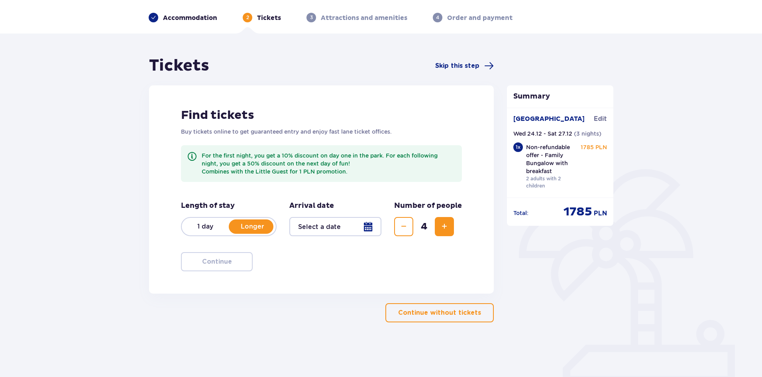
click at [368, 224] on div at bounding box center [335, 226] width 92 height 19
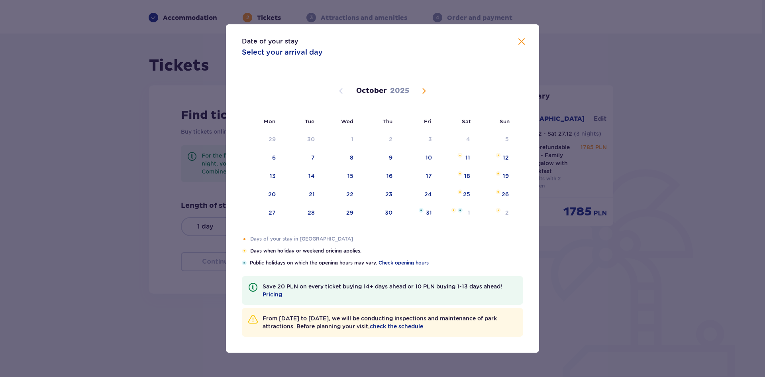
click at [429, 92] on span "Next month" at bounding box center [424, 91] width 10 height 10
click at [425, 92] on span "Next month" at bounding box center [424, 91] width 10 height 10
click at [343, 89] on span "Previous month" at bounding box center [341, 91] width 10 height 10
click at [349, 193] on div "24" at bounding box center [350, 194] width 8 height 8
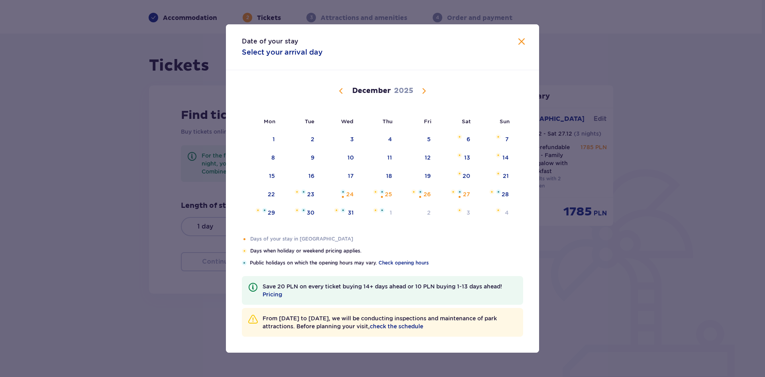
click at [495, 256] on div "Days of your stay in [GEOGRAPHIC_DATA] Days when holiday or weekend pricing app…" at bounding box center [382, 250] width 281 height 31
click at [522, 40] on span "Close" at bounding box center [522, 42] width 10 height 10
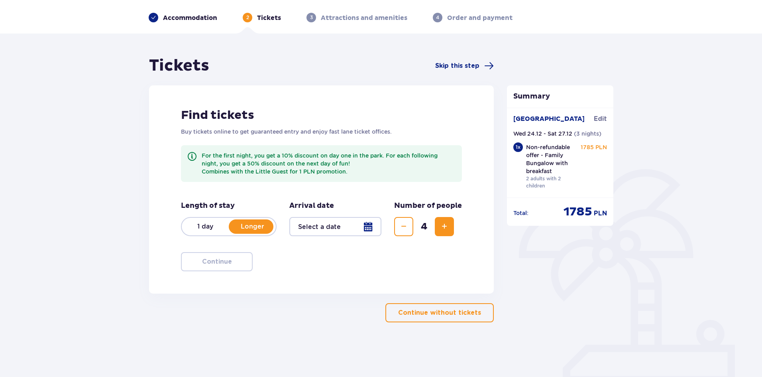
click at [215, 220] on div "1 day Longer" at bounding box center [229, 226] width 96 height 19
click at [260, 226] on p "Longer" at bounding box center [252, 226] width 47 height 9
click at [344, 228] on div at bounding box center [335, 226] width 92 height 19
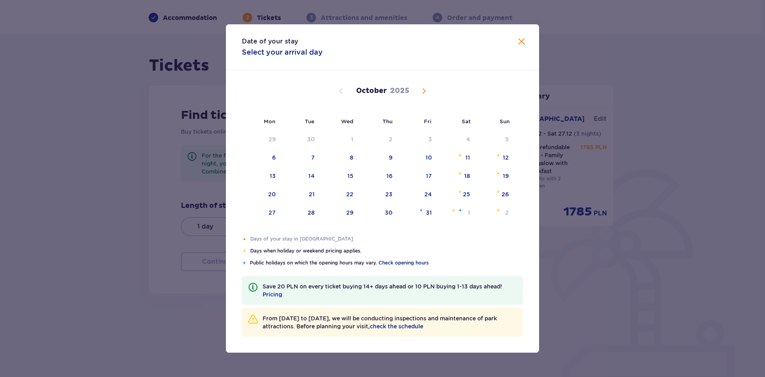
click at [427, 86] on span "Next month" at bounding box center [424, 91] width 10 height 10
click at [424, 90] on span "Next month" at bounding box center [424, 91] width 10 height 10
click at [302, 214] on div "30" at bounding box center [300, 213] width 39 height 18
click at [341, 197] on div "Orange dot" at bounding box center [342, 196] width 5 height 5
click at [360, 191] on div "25" at bounding box center [379, 195] width 39 height 18
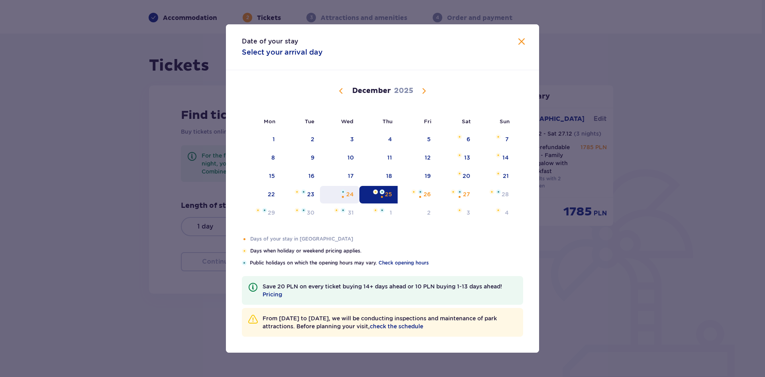
click at [345, 194] on div "Orange dot" at bounding box center [342, 196] width 5 height 5
click at [345, 193] on img "Date not available. Wednesday, December 24, 2025" at bounding box center [343, 191] width 5 height 5
click at [384, 192] on img "Date selected. Thursday, December 25, 2025" at bounding box center [382, 191] width 5 height 5
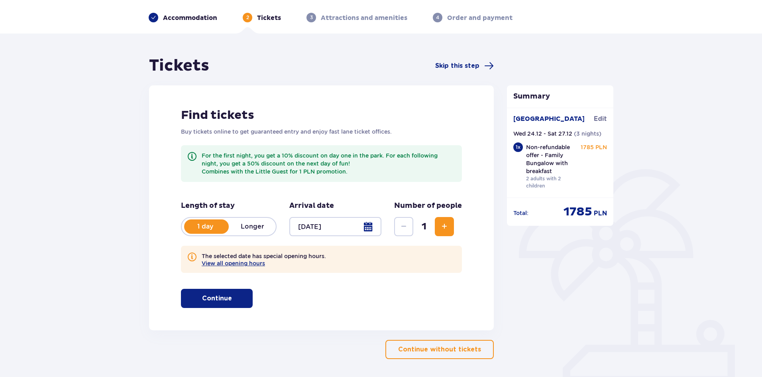
click at [370, 228] on div at bounding box center [335, 226] width 92 height 19
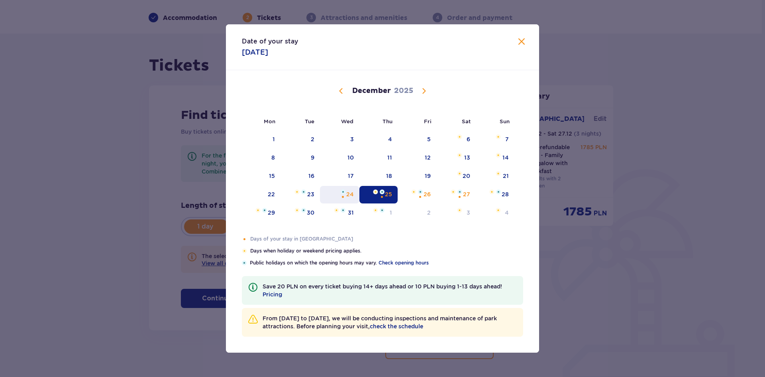
click at [349, 191] on div "24" at bounding box center [350, 194] width 8 height 8
drag, startPoint x: 346, startPoint y: 192, endPoint x: 471, endPoint y: 193, distance: 124.4
click at [460, 193] on tr "22 23 24 25 26 27 28" at bounding box center [378, 195] width 273 height 18
click at [467, 191] on div "27" at bounding box center [466, 194] width 7 height 8
type input "[DATE]"
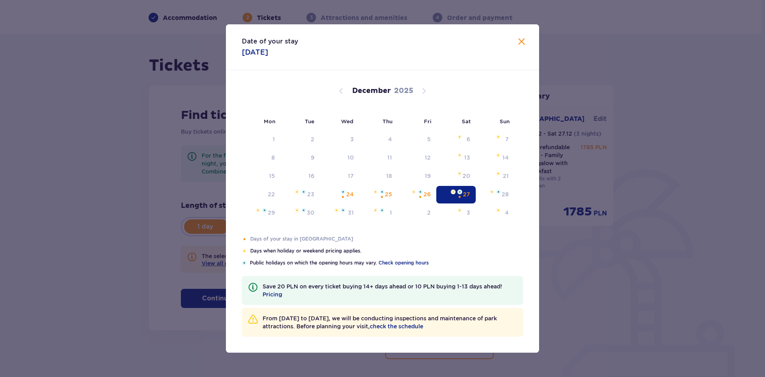
click at [466, 193] on div "27" at bounding box center [466, 194] width 7 height 8
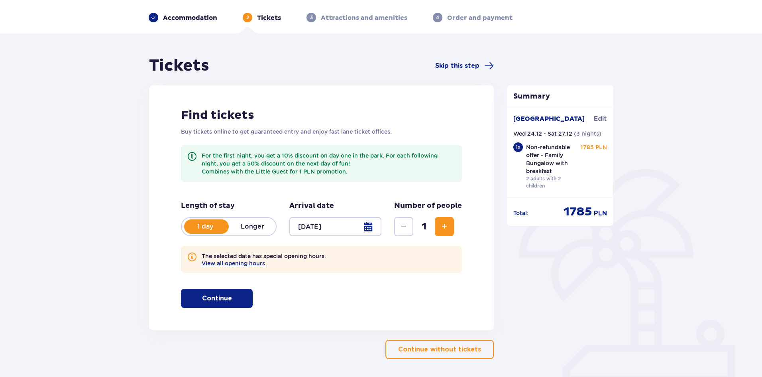
click at [348, 191] on div "For the first night, you get a 10% discount on day one in the park. For each fo…" at bounding box center [321, 168] width 281 height 46
click at [365, 225] on div at bounding box center [335, 226] width 92 height 19
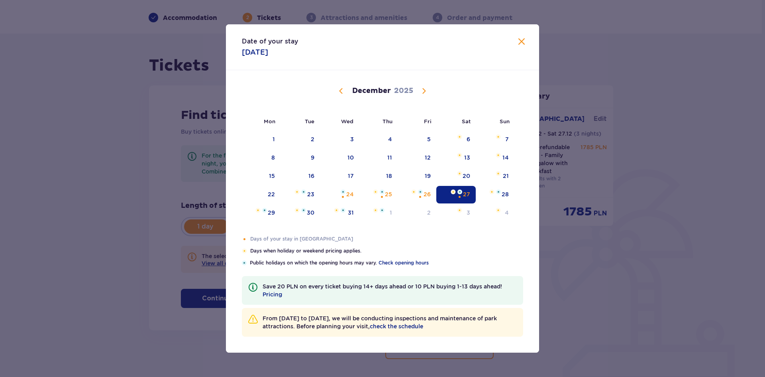
click at [517, 45] on div "Date of your stay [DATE]" at bounding box center [382, 47] width 313 height 46
click at [523, 42] on span "Close" at bounding box center [522, 42] width 10 height 10
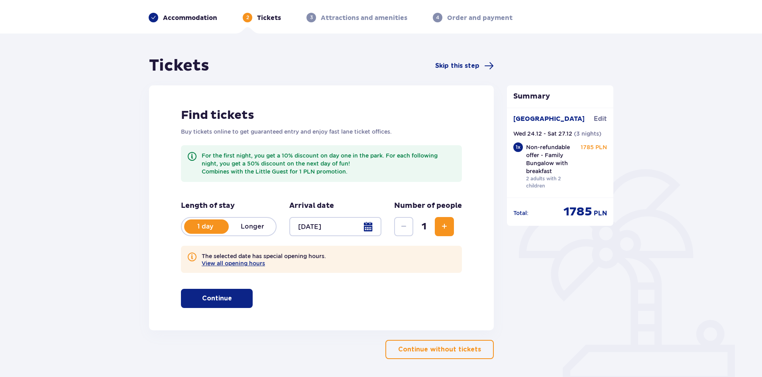
click at [256, 225] on p "Longer" at bounding box center [252, 226] width 47 height 9
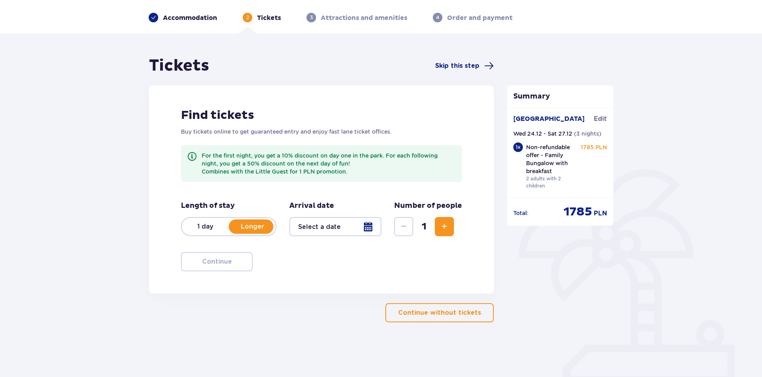
click at [372, 230] on div at bounding box center [335, 226] width 92 height 19
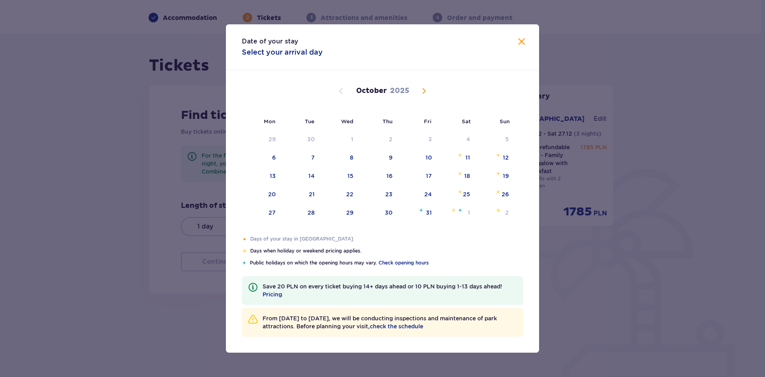
click at [424, 90] on span "Next month" at bounding box center [424, 91] width 10 height 10
click at [352, 198] on div "24" at bounding box center [350, 194] width 8 height 8
drag, startPoint x: 350, startPoint y: 194, endPoint x: 466, endPoint y: 194, distance: 116.4
click at [466, 194] on tr "22 23 24 25 26 27 28" at bounding box center [378, 195] width 273 height 18
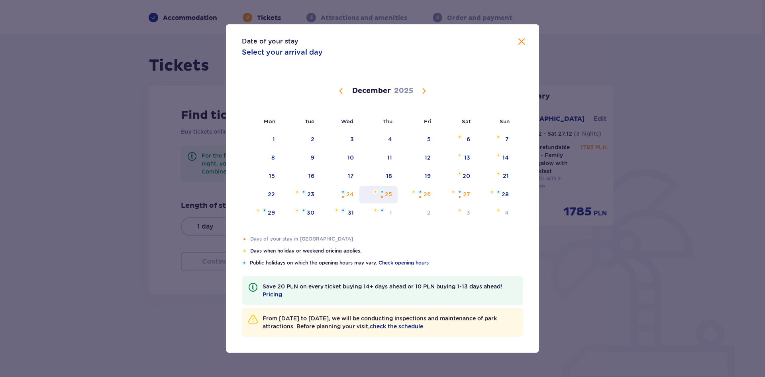
click at [379, 192] on div at bounding box center [379, 191] width 12 height 5
click at [465, 191] on div "27" at bounding box center [466, 194] width 7 height 8
type input "[DATE] - [DATE]"
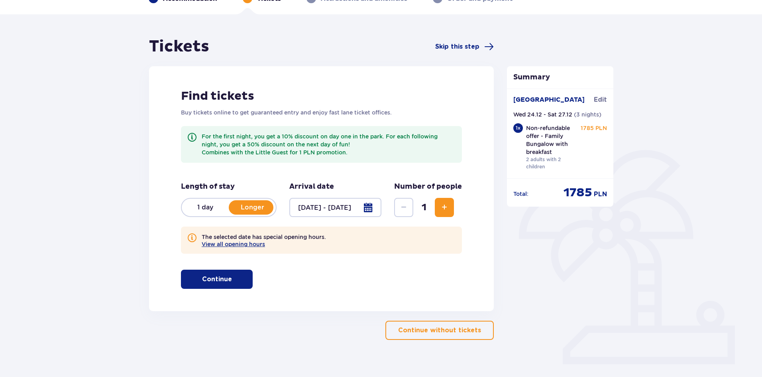
scroll to position [59, 0]
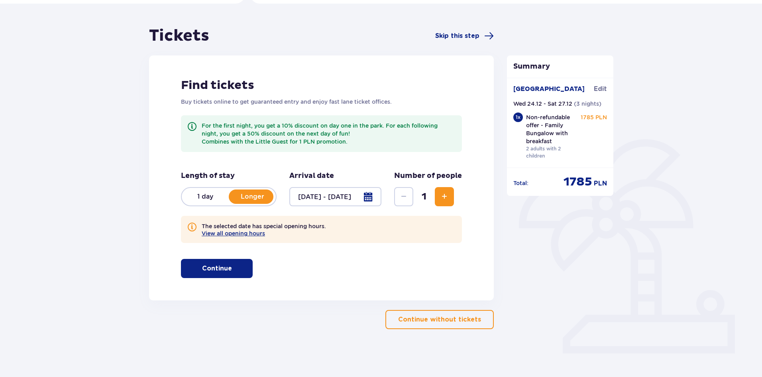
click at [219, 265] on p "Continue" at bounding box center [217, 268] width 30 height 9
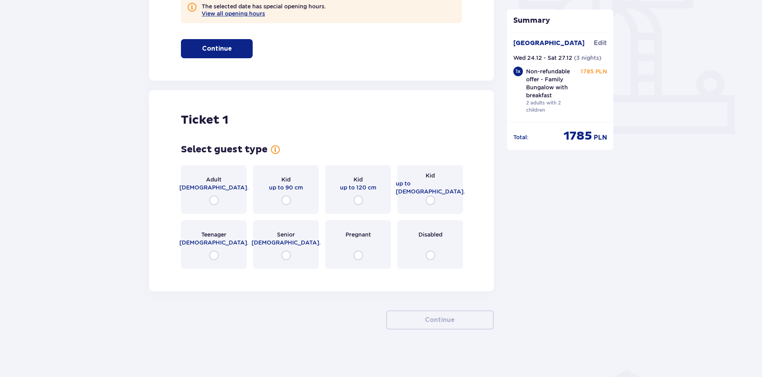
scroll to position [279, 0]
click at [215, 201] on input "radio" at bounding box center [214, 200] width 10 height 10
radio input "true"
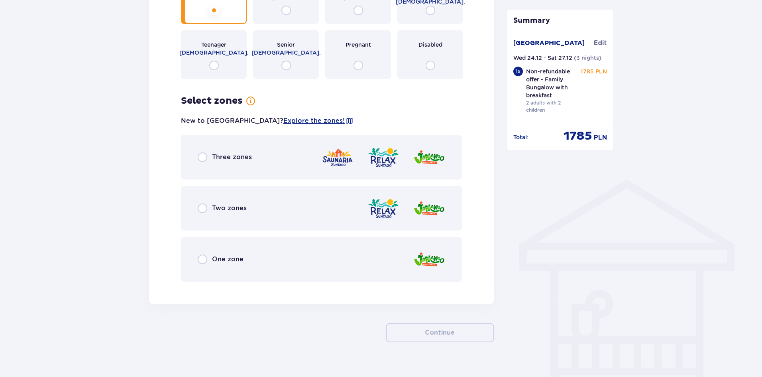
scroll to position [481, 0]
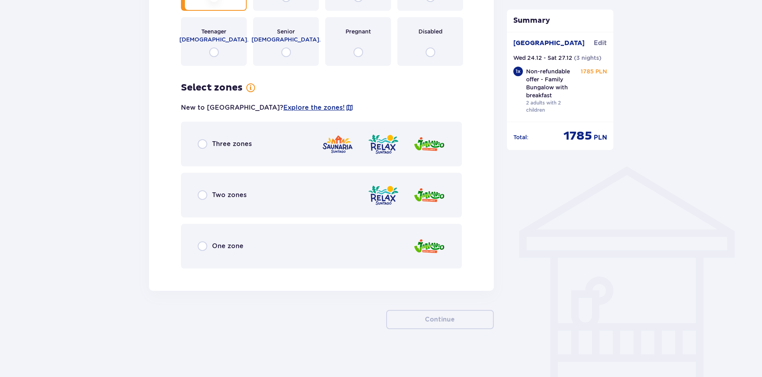
click at [204, 197] on input "radio" at bounding box center [203, 195] width 10 height 10
radio input "true"
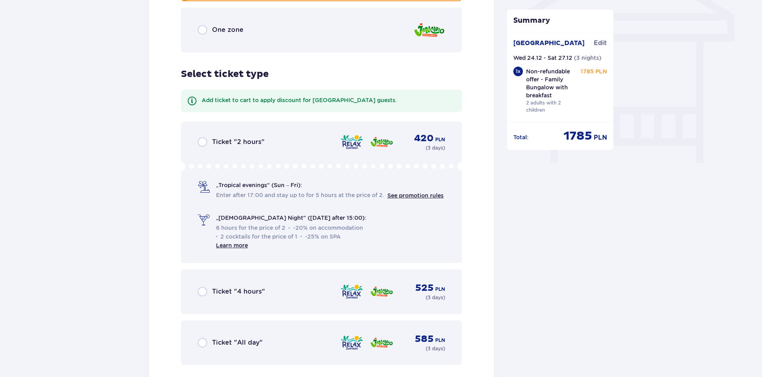
scroll to position [636, 0]
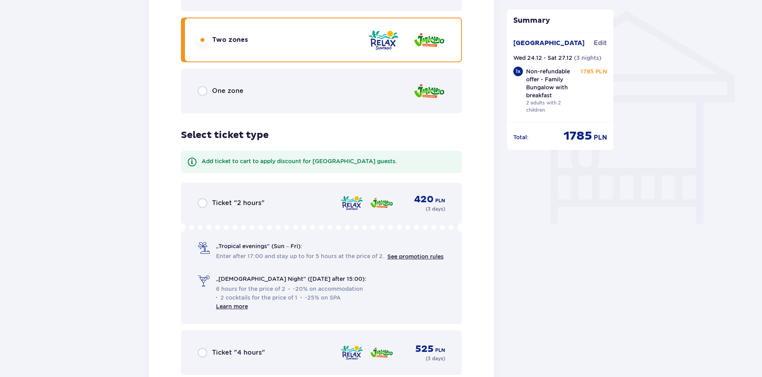
click at [202, 94] on input "radio" at bounding box center [203, 91] width 10 height 10
radio input "true"
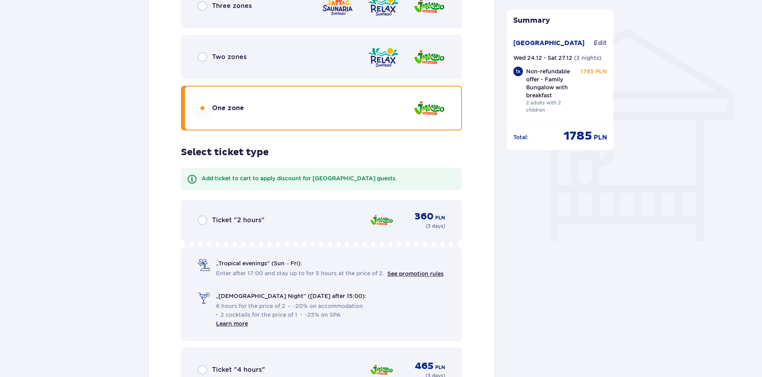
scroll to position [596, 0]
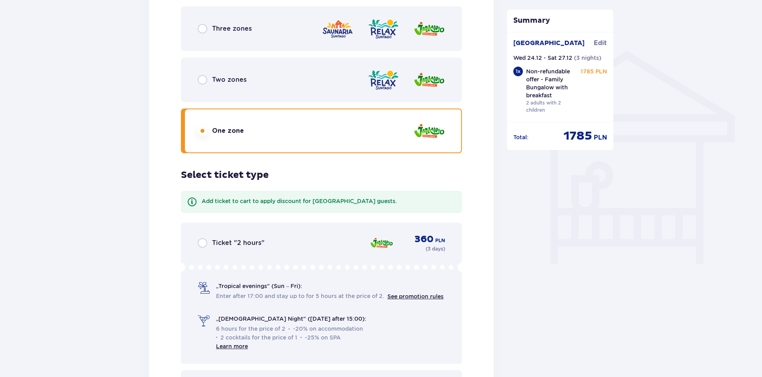
click at [208, 77] on div "Two zones" at bounding box center [222, 80] width 49 height 10
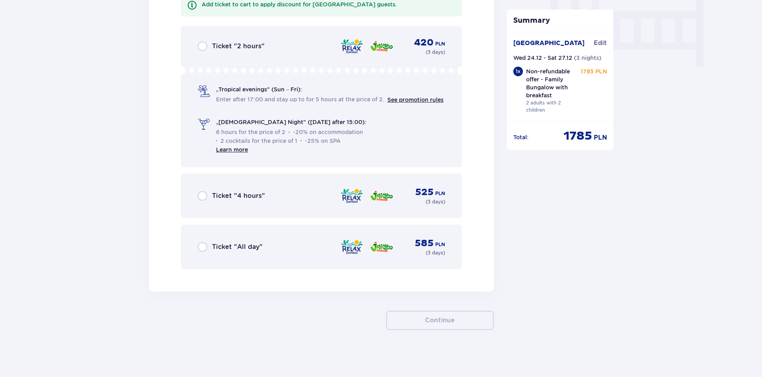
scroll to position [794, 0]
click at [204, 248] on input "radio" at bounding box center [203, 246] width 10 height 10
radio input "true"
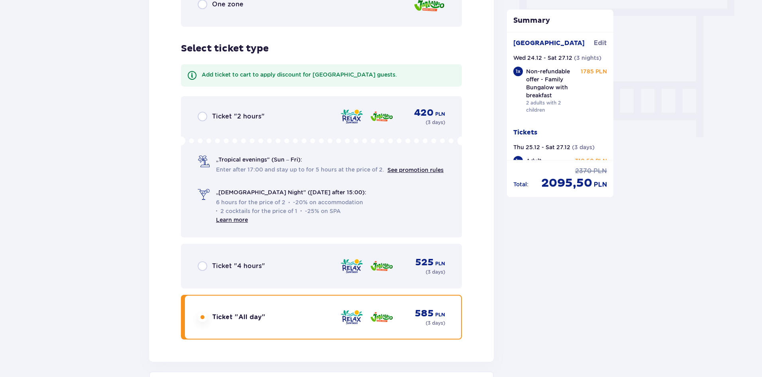
scroll to position [875, 0]
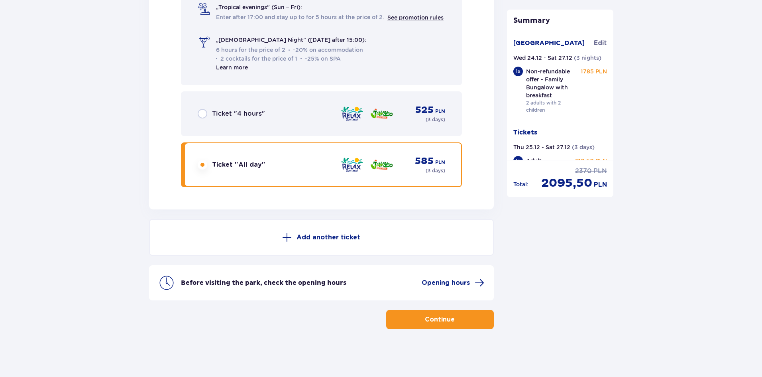
click at [339, 238] on p "Add another ticket" at bounding box center [329, 237] width 64 height 9
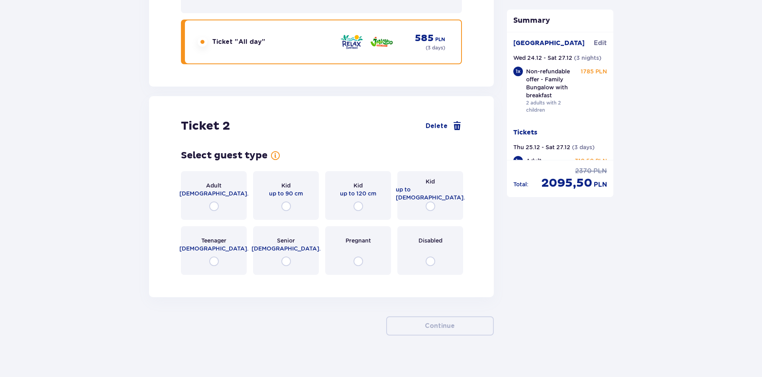
scroll to position [1004, 0]
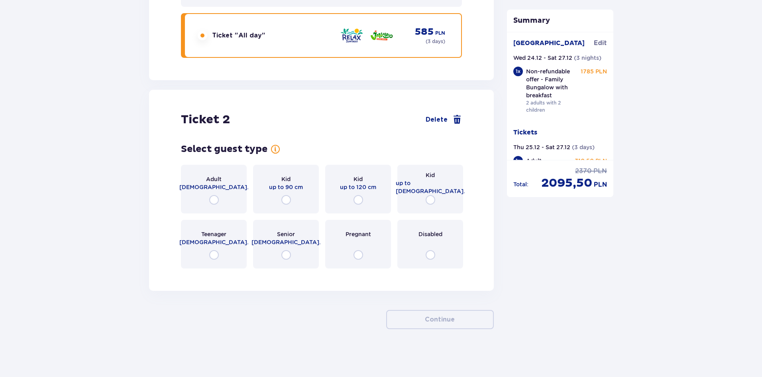
click at [216, 199] on input "radio" at bounding box center [214, 200] width 10 height 10
radio input "true"
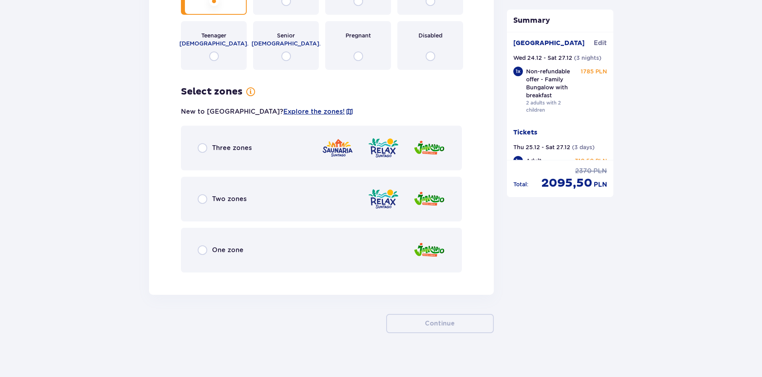
scroll to position [1207, 0]
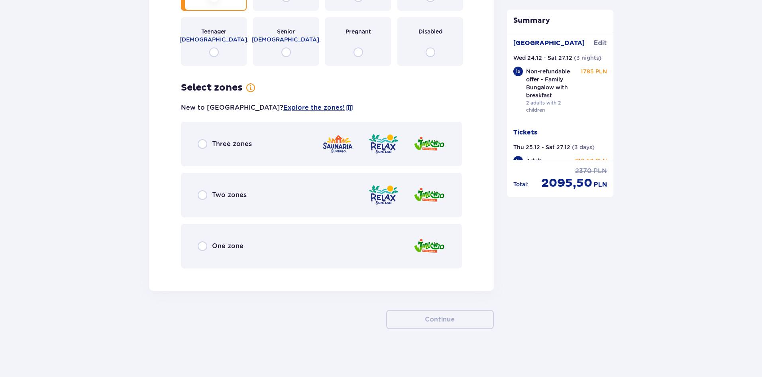
click at [202, 198] on input "radio" at bounding box center [203, 195] width 10 height 10
radio input "true"
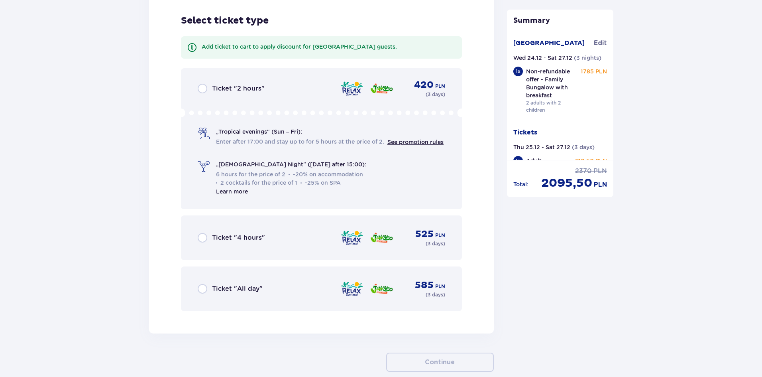
scroll to position [1481, 0]
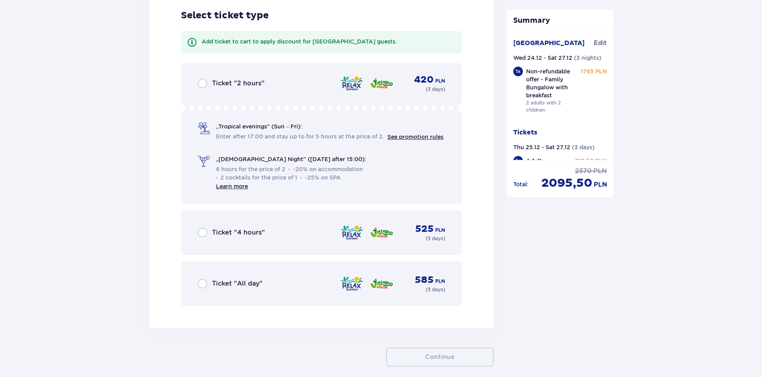
click at [201, 285] on input "radio" at bounding box center [203, 284] width 10 height 10
radio input "true"
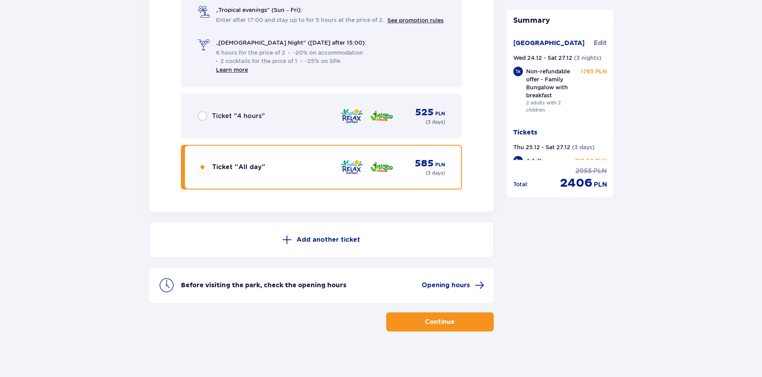
scroll to position [1600, 0]
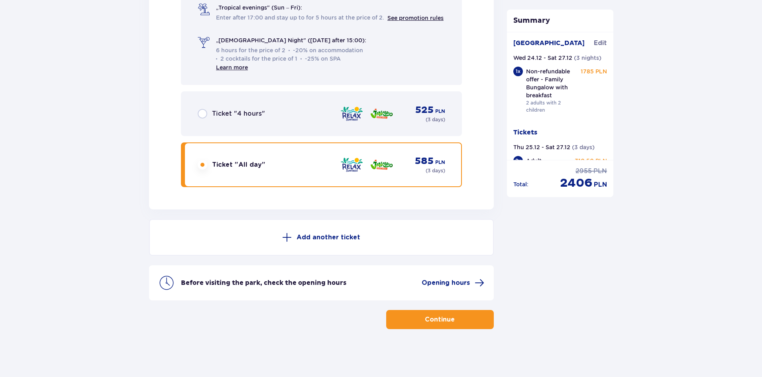
click at [346, 238] on p "Add another ticket" at bounding box center [329, 237] width 64 height 9
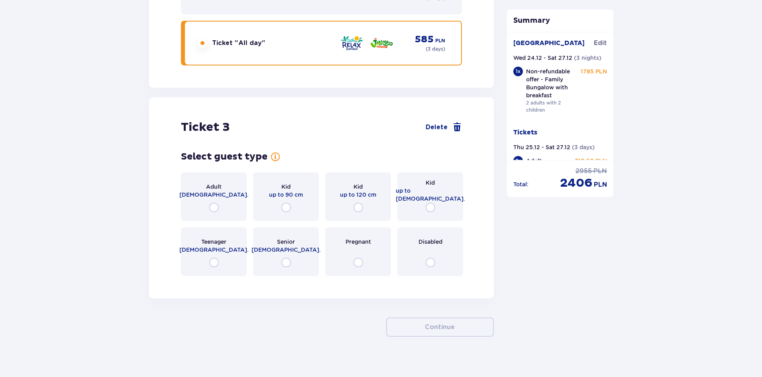
scroll to position [1826, 0]
drag, startPoint x: 351, startPoint y: 199, endPoint x: 356, endPoint y: 200, distance: 4.4
click at [351, 200] on div "Kid up to 120 cm" at bounding box center [358, 195] width 66 height 49
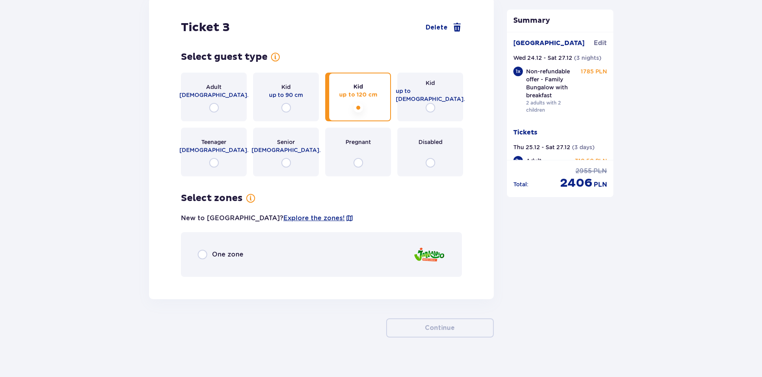
scroll to position [1926, 0]
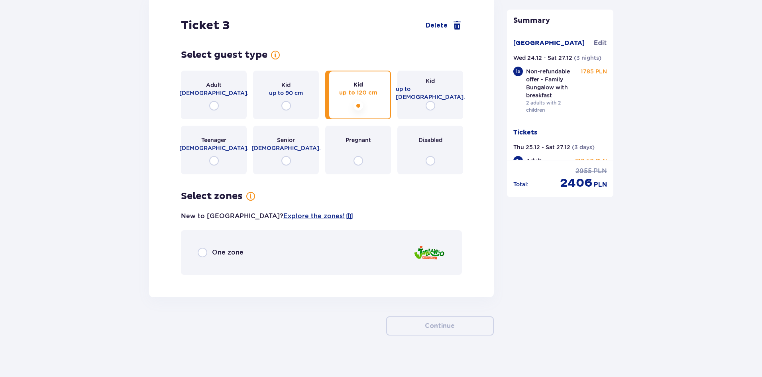
click at [203, 248] on input "radio" at bounding box center [203, 253] width 10 height 10
radio input "true"
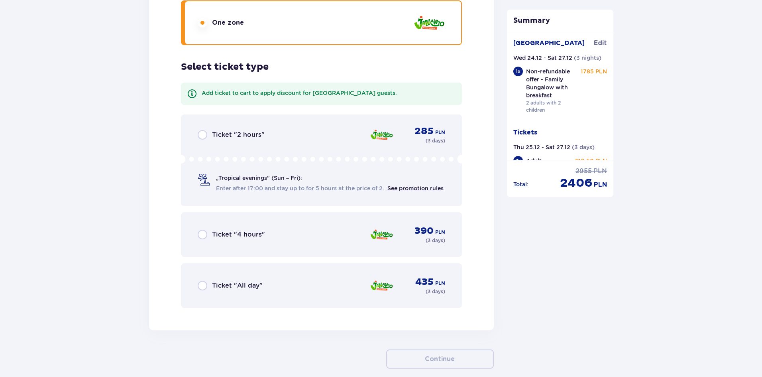
scroll to position [2189, 0]
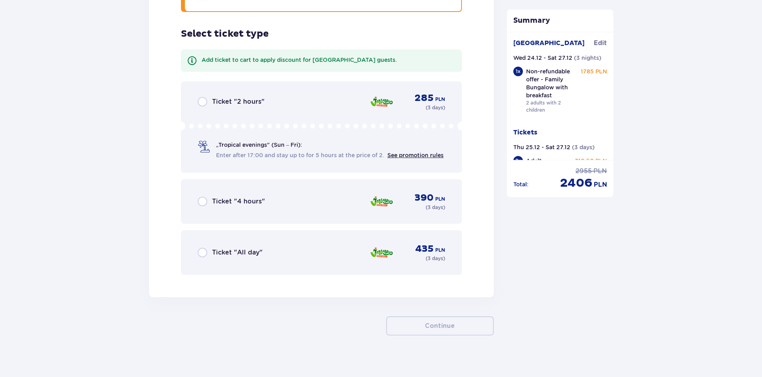
click at [201, 248] on input "radio" at bounding box center [203, 253] width 10 height 10
radio input "true"
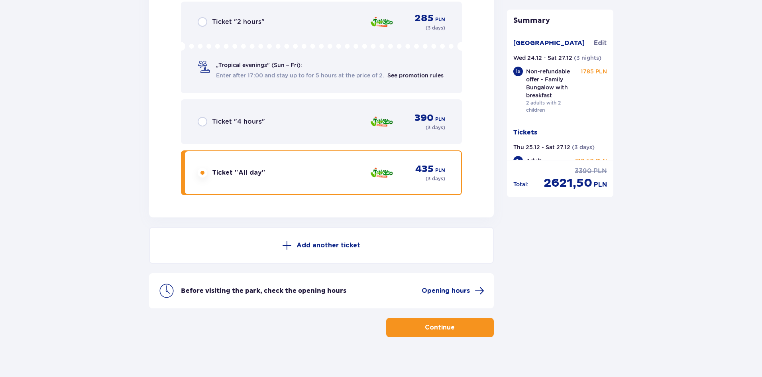
scroll to position [2270, 0]
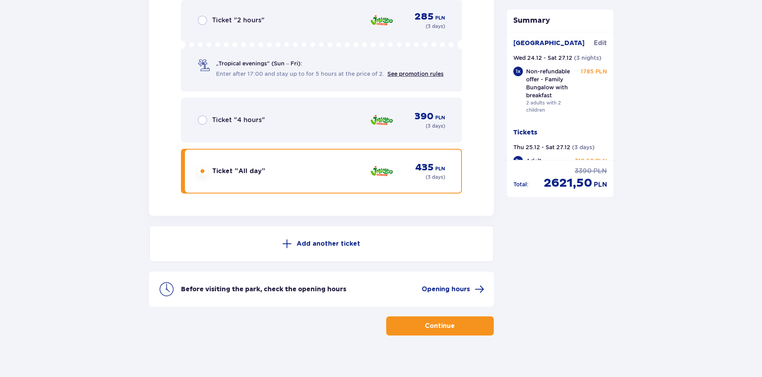
click at [340, 239] on p "Add another ticket" at bounding box center [329, 243] width 64 height 9
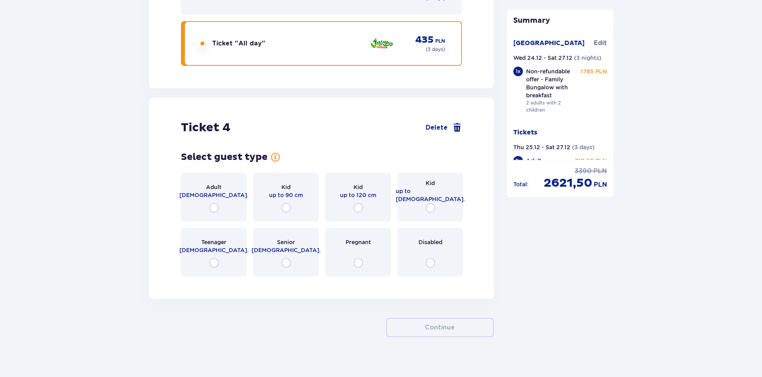
scroll to position [2399, 0]
click at [431, 202] on input "radio" at bounding box center [431, 206] width 10 height 10
radio input "true"
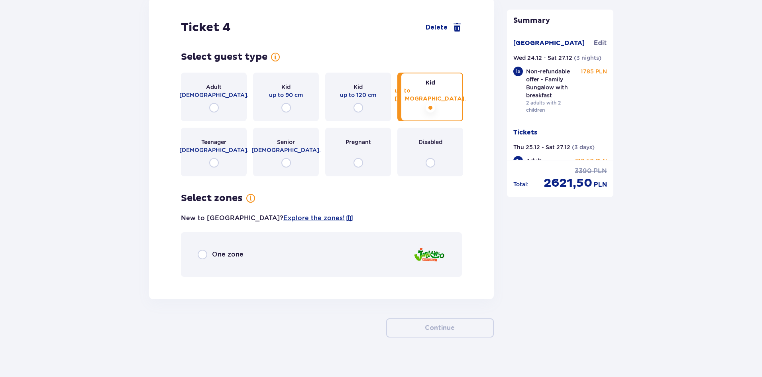
scroll to position [2500, 0]
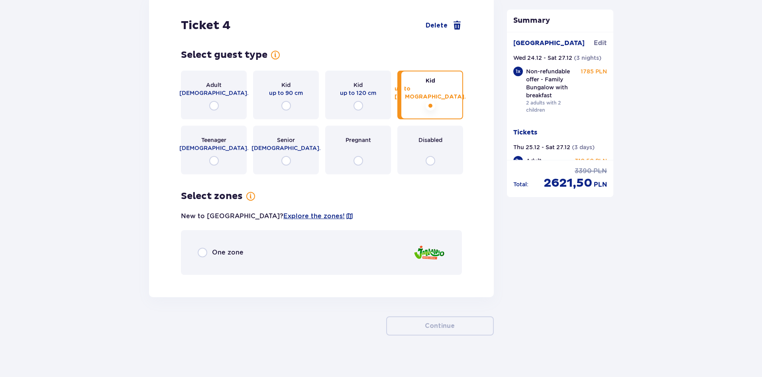
click at [195, 248] on div "One zone" at bounding box center [321, 252] width 281 height 45
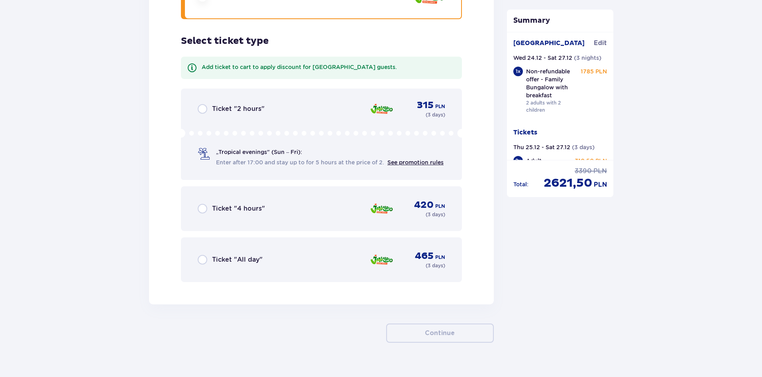
scroll to position [2763, 0]
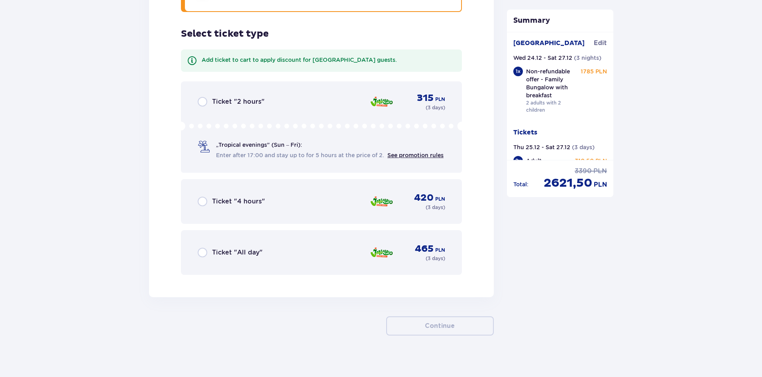
click at [203, 248] on input "radio" at bounding box center [203, 253] width 10 height 10
radio input "true"
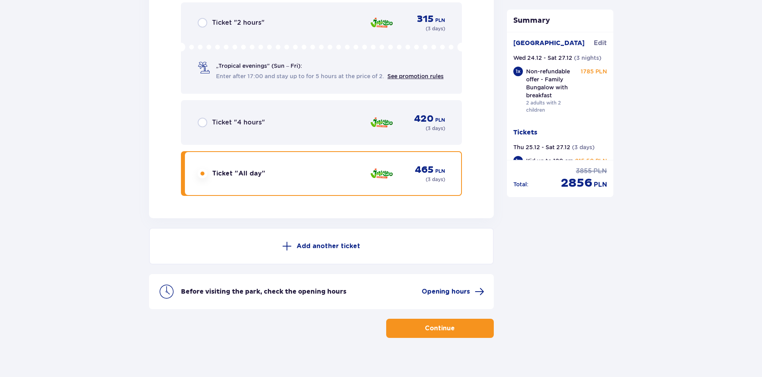
scroll to position [2844, 0]
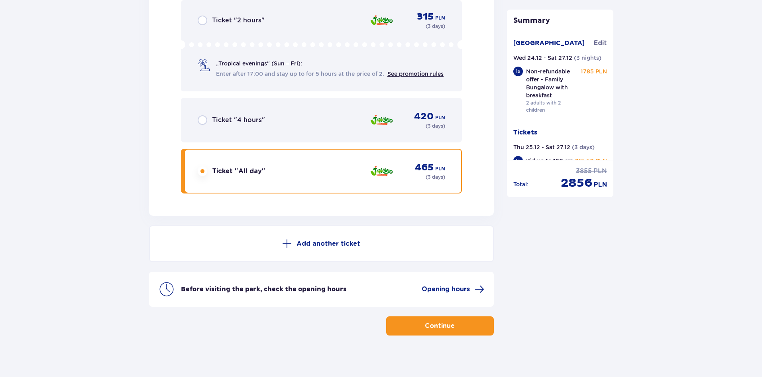
click at [453, 289] on div "Before visiting the park, check the opening hours Opening hours" at bounding box center [321, 288] width 345 height 35
click at [457, 285] on span "Opening hours" at bounding box center [446, 289] width 48 height 9
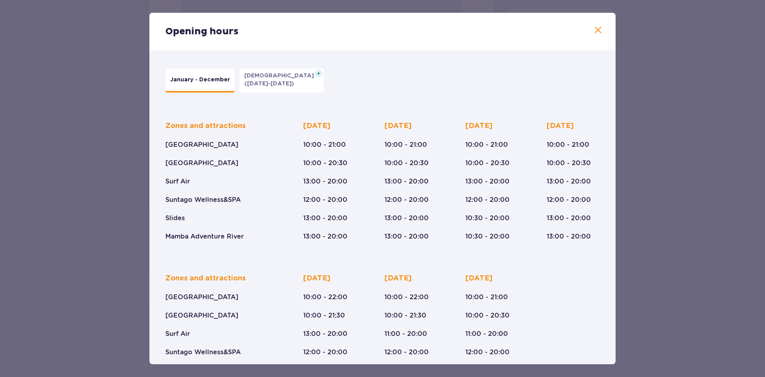
click at [600, 28] on span at bounding box center [599, 31] width 10 height 10
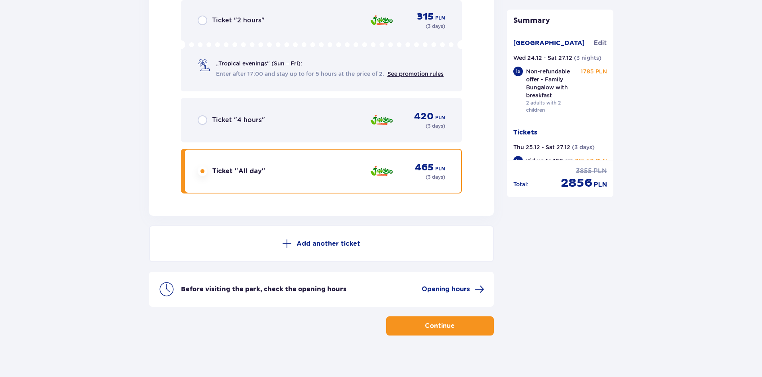
click at [439, 324] on button "Continue" at bounding box center [440, 325] width 108 height 19
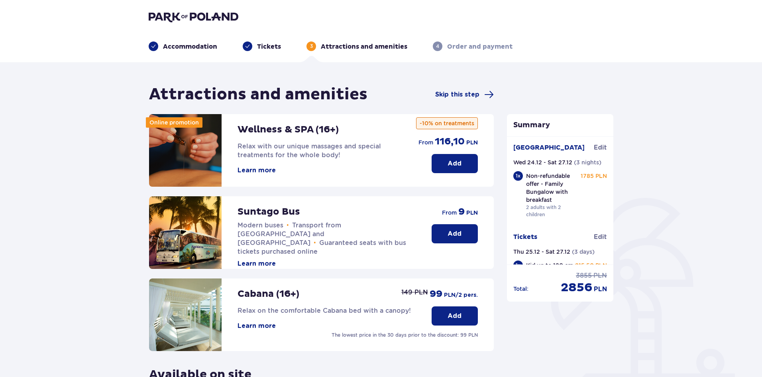
click at [460, 163] on p "Add" at bounding box center [455, 163] width 14 height 9
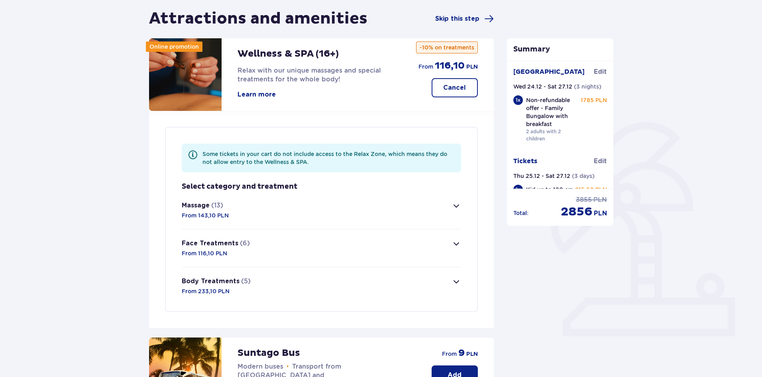
scroll to position [73, 0]
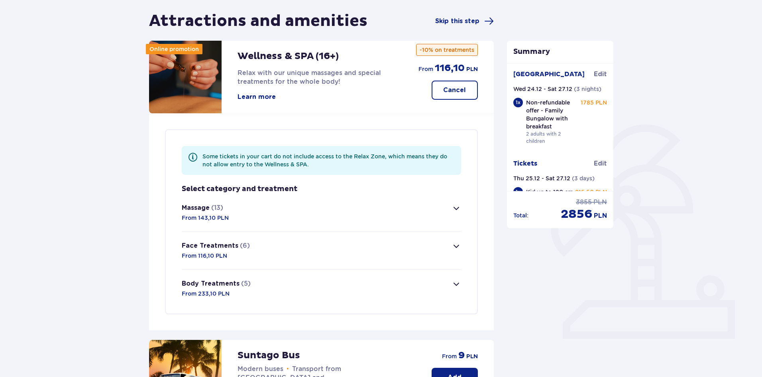
click at [456, 285] on span "button" at bounding box center [457, 284] width 10 height 10
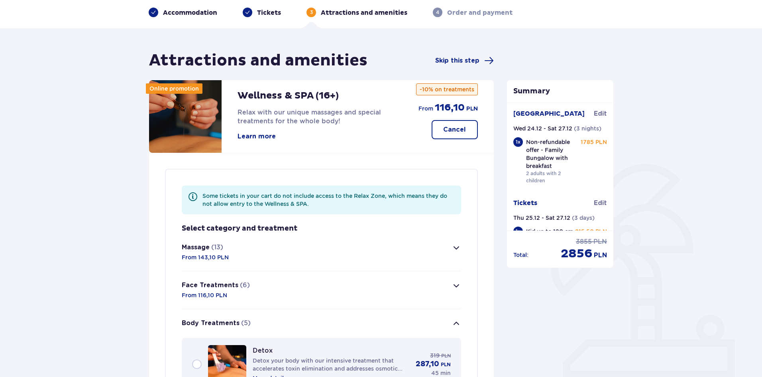
scroll to position [24, 0]
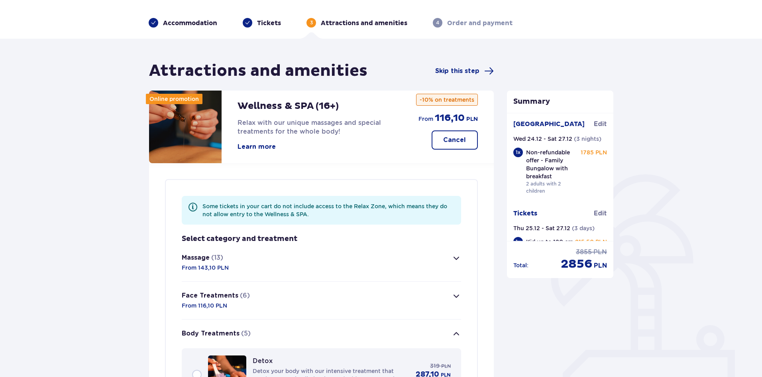
drag, startPoint x: 460, startPoint y: 330, endPoint x: 465, endPoint y: 331, distance: 4.5
click at [460, 332] on span "button" at bounding box center [457, 334] width 10 height 10
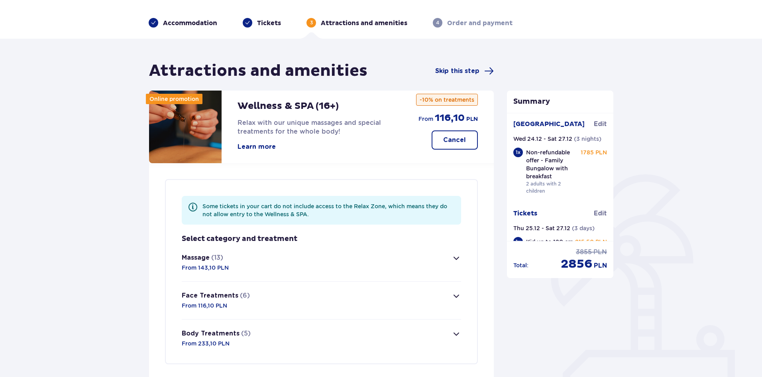
click at [459, 143] on p "Cancel" at bounding box center [454, 140] width 23 height 9
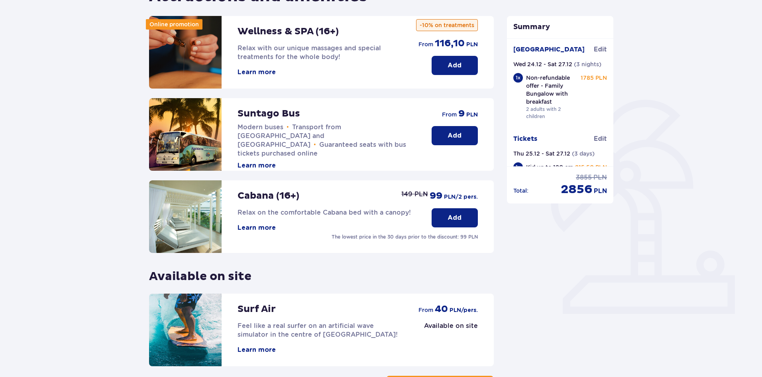
scroll to position [84, 0]
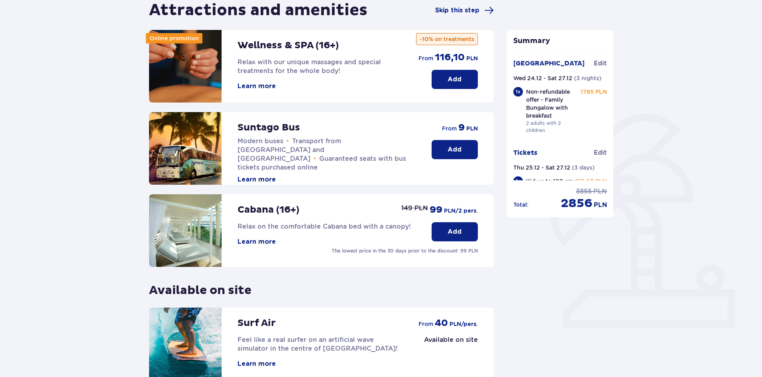
click at [468, 222] on button "Add" at bounding box center [455, 231] width 46 height 19
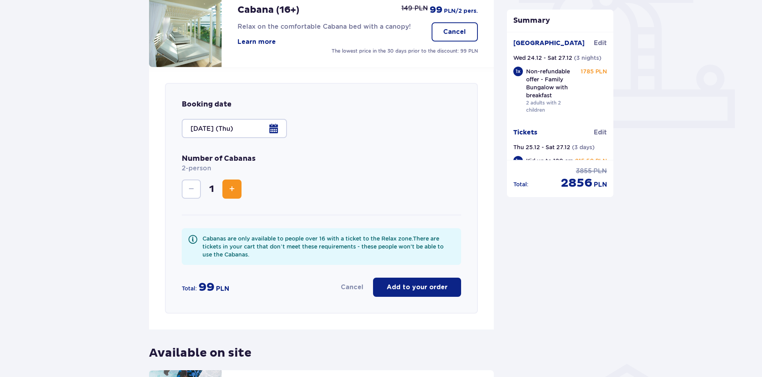
scroll to position [277, 0]
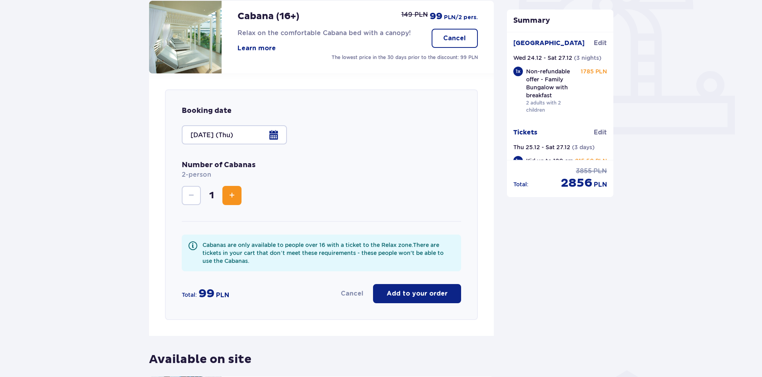
click at [228, 193] on span "Increase" at bounding box center [232, 196] width 10 height 10
click at [280, 136] on div at bounding box center [234, 134] width 105 height 19
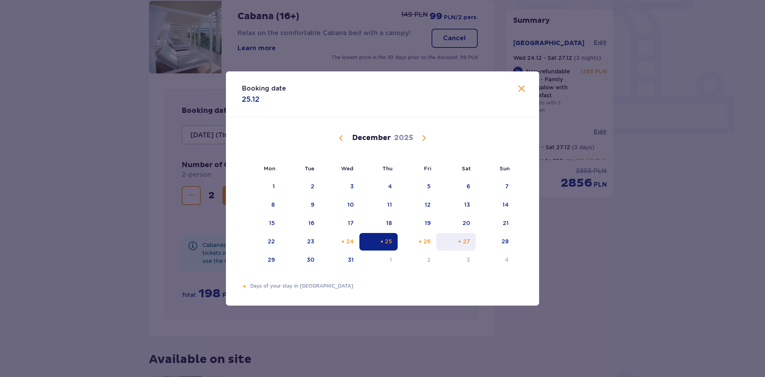
click at [470, 240] on div "27" at bounding box center [466, 241] width 7 height 8
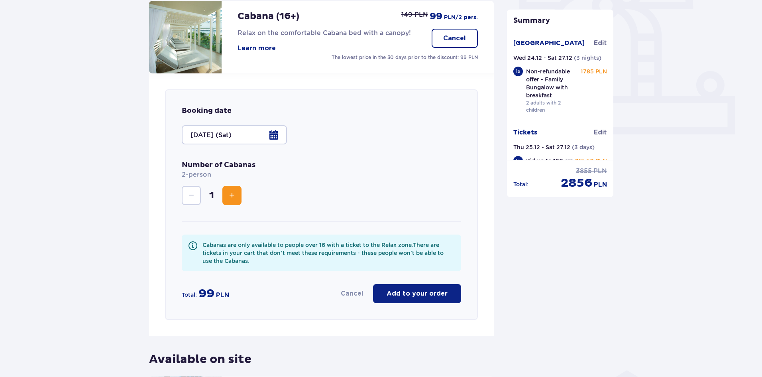
click at [381, 240] on div "Cabanas are only available to people over 16 with a ticket to the Relax zone. T…" at bounding box center [321, 252] width 279 height 37
click at [269, 135] on div at bounding box center [234, 134] width 105 height 19
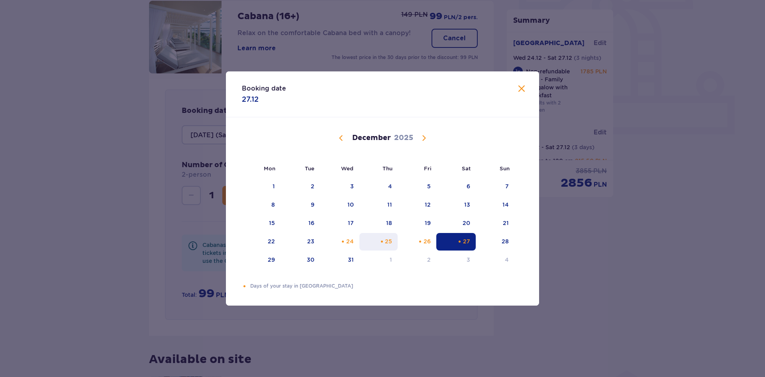
click at [396, 243] on div "25" at bounding box center [379, 242] width 39 height 18
type input "[DATE] (Thu)"
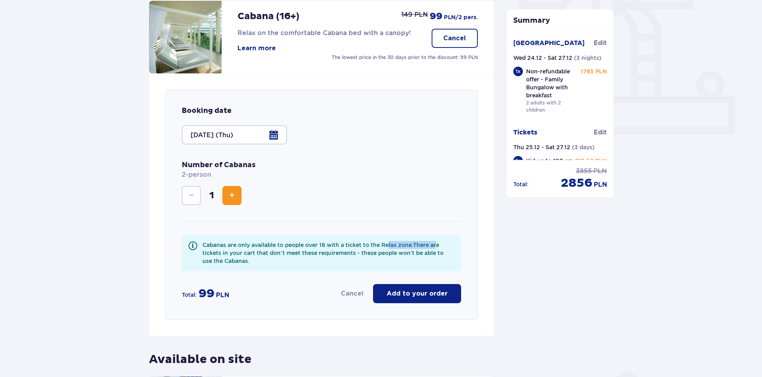
drag, startPoint x: 392, startPoint y: 242, endPoint x: 441, endPoint y: 243, distance: 48.6
click at [441, 243] on div "Cabanas are only available to people over 16 with a ticket to the Relax zone. T…" at bounding box center [329, 253] width 252 height 24
click at [359, 158] on div "Booking date [DATE] (Thu) Number of Cabanas 2-person 1 Cabanas are only availab…" at bounding box center [321, 204] width 313 height 230
click at [275, 131] on div at bounding box center [234, 134] width 105 height 19
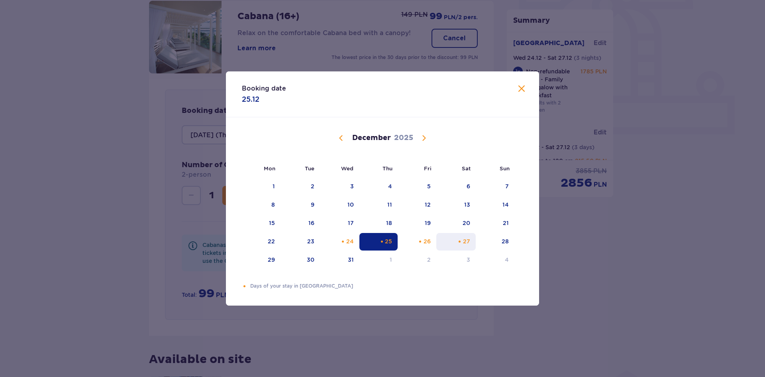
drag, startPoint x: 390, startPoint y: 240, endPoint x: 466, endPoint y: 240, distance: 76.1
click at [466, 240] on tr "22 23 24 25 26 27 28" at bounding box center [378, 242] width 273 height 18
click at [392, 239] on div "25" at bounding box center [388, 241] width 7 height 8
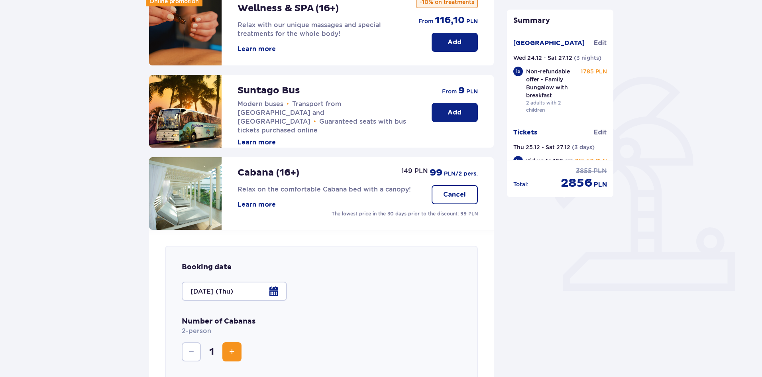
scroll to position [159, 0]
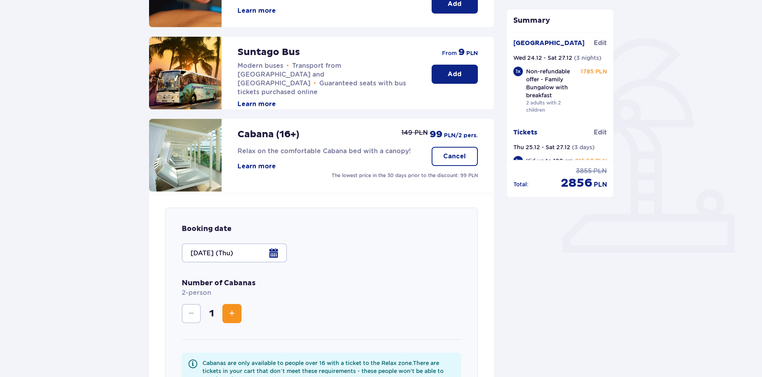
click at [275, 254] on div at bounding box center [234, 252] width 105 height 19
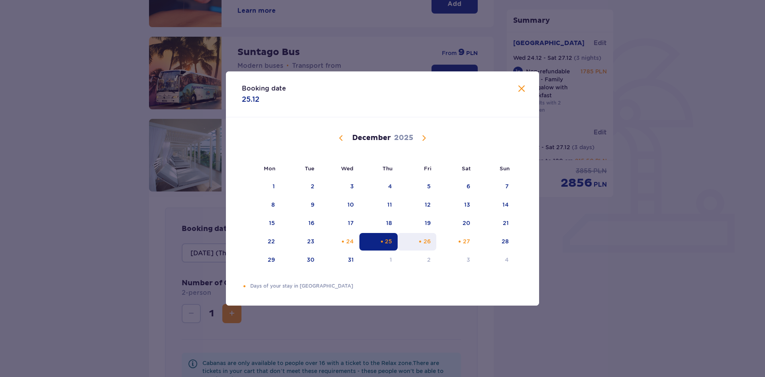
drag, startPoint x: 379, startPoint y: 239, endPoint x: 400, endPoint y: 242, distance: 21.7
click at [400, 242] on tr "22 23 24 25 26 27 28" at bounding box center [378, 242] width 273 height 18
click at [386, 242] on div "25" at bounding box center [388, 241] width 7 height 8
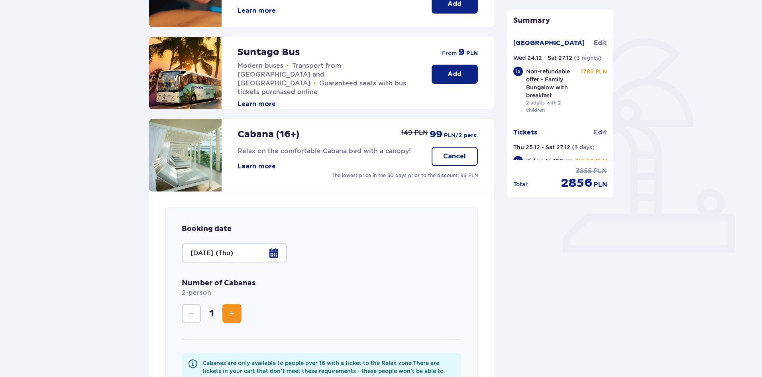
click at [413, 242] on div "Booking date [DATE] (Thu)" at bounding box center [321, 243] width 279 height 38
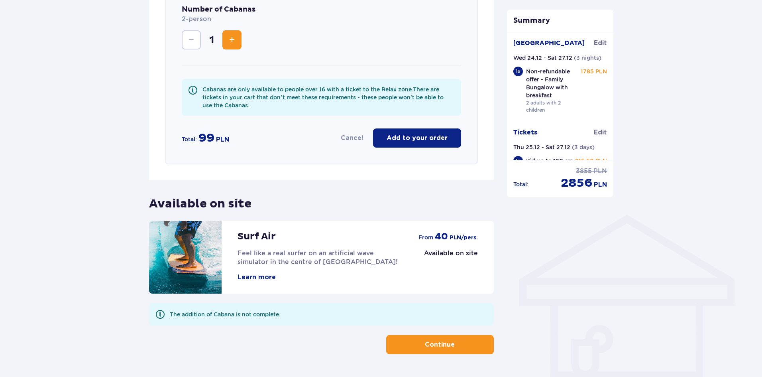
scroll to position [458, 0]
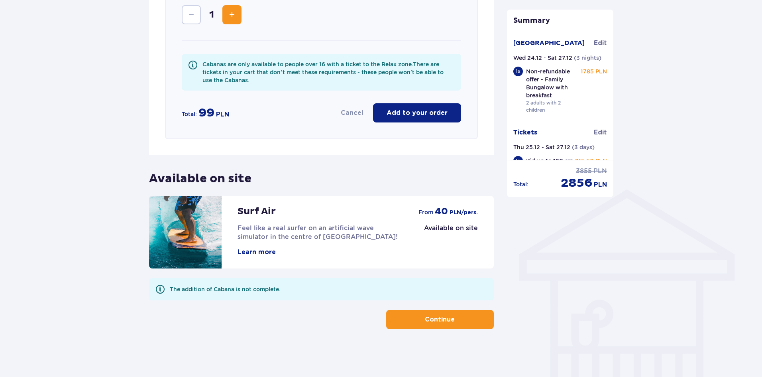
click at [446, 321] on p "Continue" at bounding box center [440, 319] width 30 height 9
